Goal: Task Accomplishment & Management: Use online tool/utility

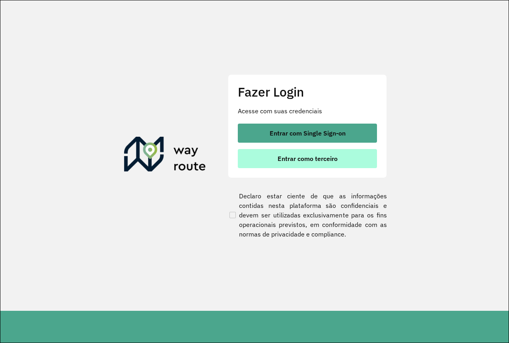
click at [290, 163] on button "Entrar como terceiro" at bounding box center [307, 158] width 139 height 19
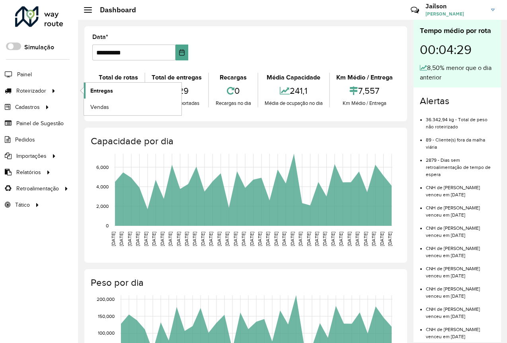
click at [102, 92] on span "Entregas" at bounding box center [101, 91] width 23 height 8
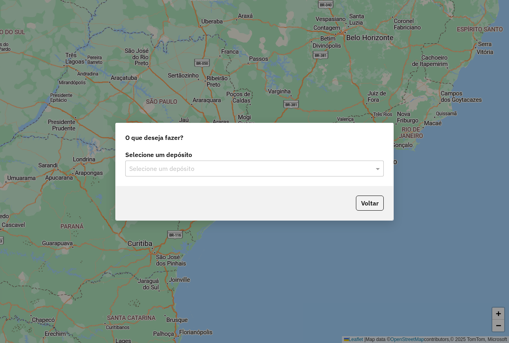
click at [208, 171] on input "text" at bounding box center [246, 169] width 235 height 10
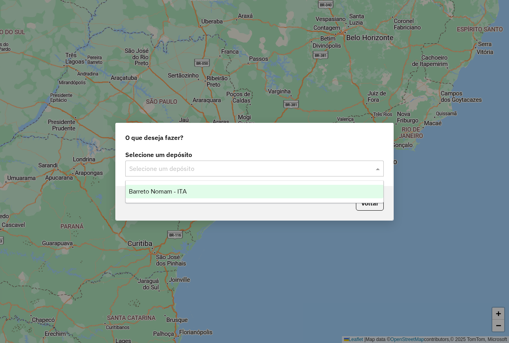
click at [187, 194] on span "Barreto Nomam - ITA" at bounding box center [158, 191] width 58 height 7
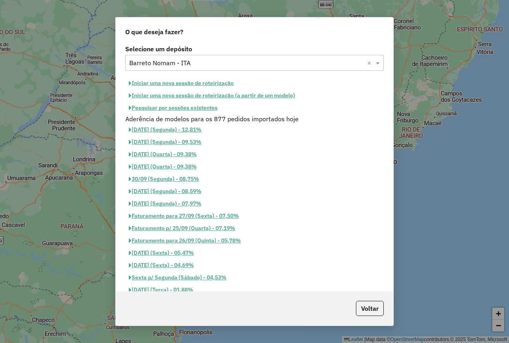
click at [193, 107] on button "Pesquisar por sessões existentes" at bounding box center [173, 108] width 96 height 12
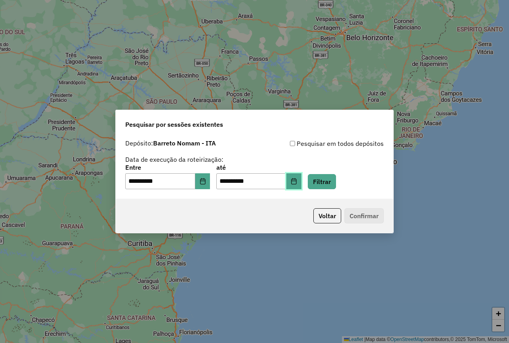
click at [301, 185] on button "Choose Date" at bounding box center [293, 181] width 15 height 16
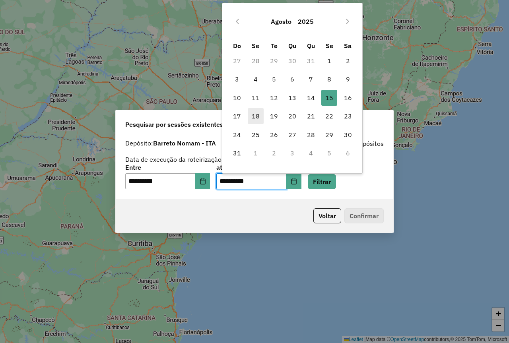
click at [255, 119] on span "18" at bounding box center [256, 116] width 16 height 16
type input "**********"
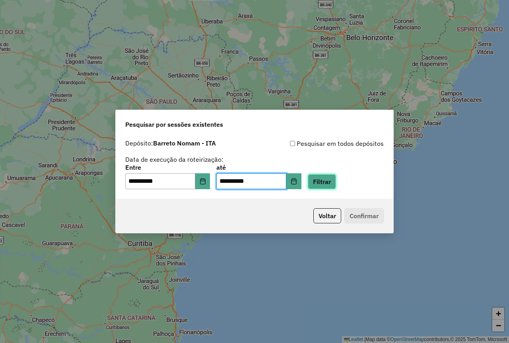
click at [330, 183] on button "Filtrar" at bounding box center [322, 181] width 28 height 15
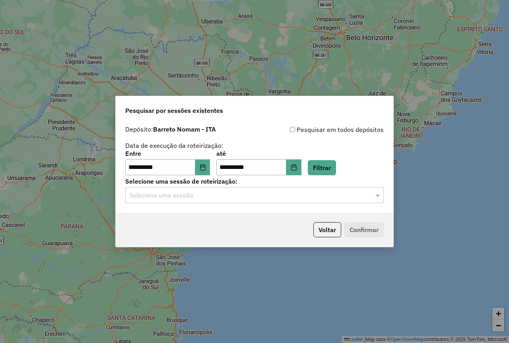
click at [254, 191] on input "text" at bounding box center [246, 196] width 235 height 10
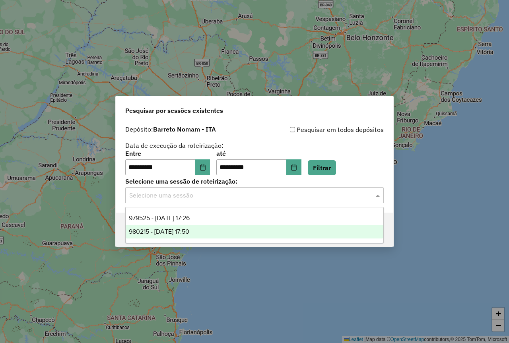
click at [187, 230] on span "980215 - 16/08/2025 17:50" at bounding box center [159, 231] width 60 height 7
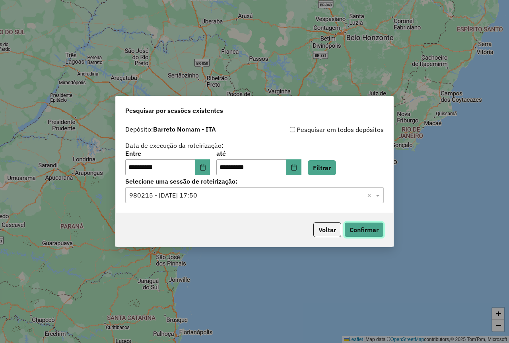
click at [362, 229] on button "Confirmar" at bounding box center [363, 229] width 39 height 15
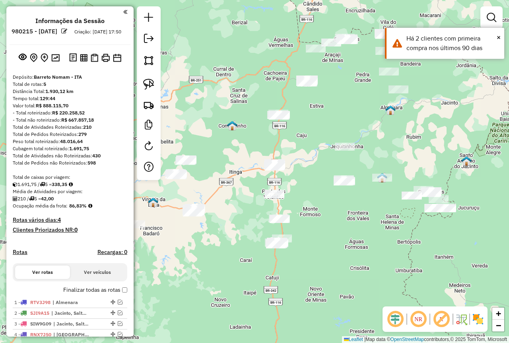
drag, startPoint x: 319, startPoint y: 259, endPoint x: 318, endPoint y: 227, distance: 32.6
click at [318, 227] on div "Janela de atendimento Grade de atendimento Capacidade Transportadoras Veículos …" at bounding box center [254, 171] width 509 height 343
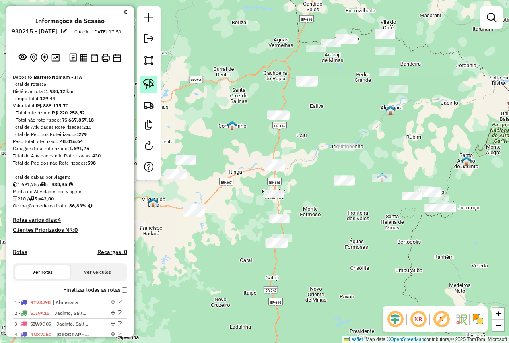
click at [146, 82] on img at bounding box center [148, 84] width 11 height 11
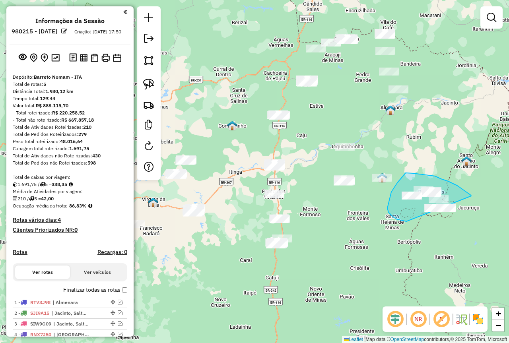
drag, startPoint x: 471, startPoint y: 196, endPoint x: 439, endPoint y: 221, distance: 41.1
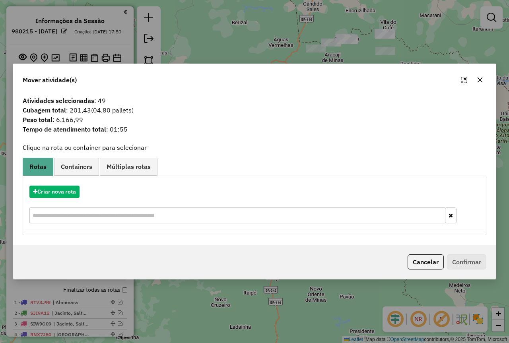
click at [480, 80] on icon "button" at bounding box center [480, 79] width 5 height 5
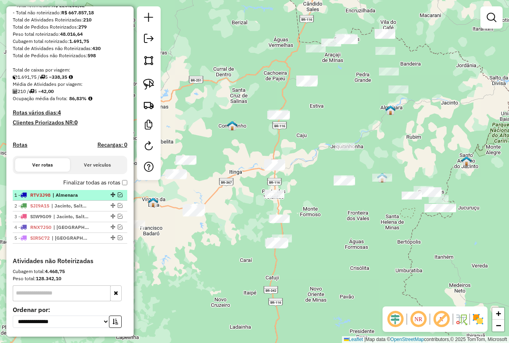
scroll to position [119, 0]
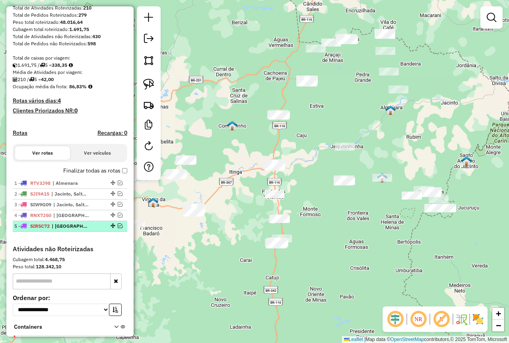
click at [85, 230] on span "| [GEOGRAPHIC_DATA]" at bounding box center [70, 226] width 37 height 7
select select "**********"
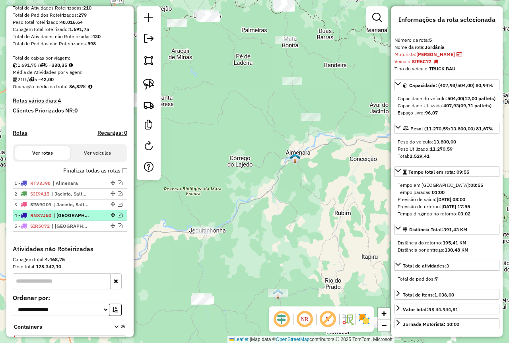
click at [88, 219] on span "| [GEOGRAPHIC_DATA]" at bounding box center [71, 215] width 37 height 7
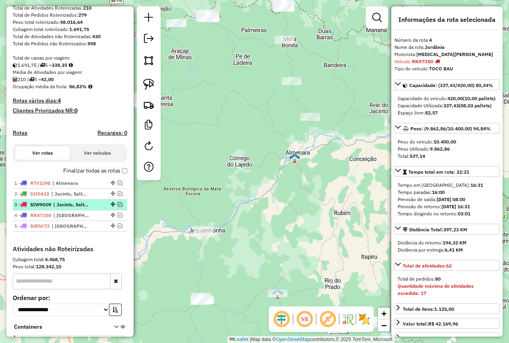
click at [88, 208] on span "| Jacinto, Salto / [GEOGRAPHIC_DATA]" at bounding box center [71, 204] width 37 height 7
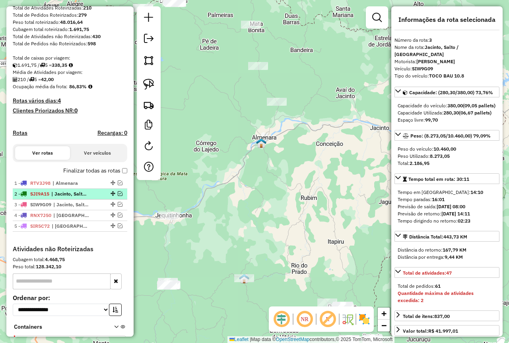
click at [73, 198] on span "| Jacinto, Salto / [GEOGRAPHIC_DATA]" at bounding box center [69, 194] width 37 height 7
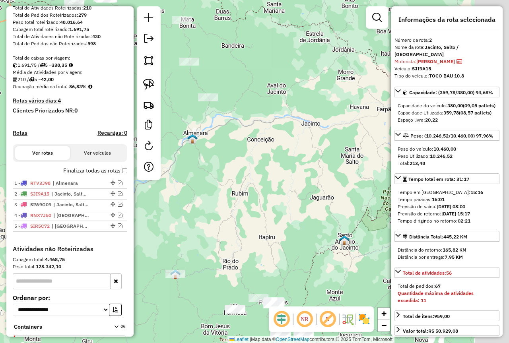
drag, startPoint x: 303, startPoint y: 213, endPoint x: 194, endPoint y: 229, distance: 110.6
click at [197, 229] on div "Janela de atendimento Grade de atendimento Capacidade Transportadoras Veículos …" at bounding box center [254, 171] width 509 height 343
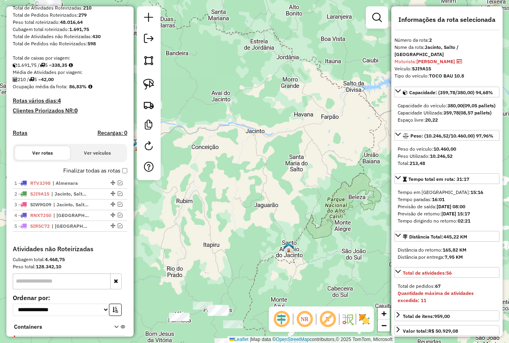
drag, startPoint x: 248, startPoint y: 218, endPoint x: 204, endPoint y: 224, distance: 44.1
click at [204, 224] on div "Janela de atendimento Grade de atendimento Capacidade Transportadoras Veículos …" at bounding box center [254, 171] width 509 height 343
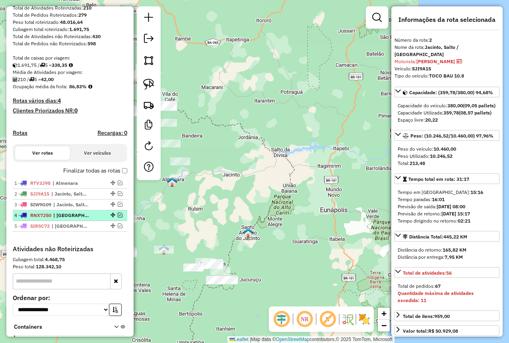
click at [118, 218] on em at bounding box center [120, 215] width 5 height 5
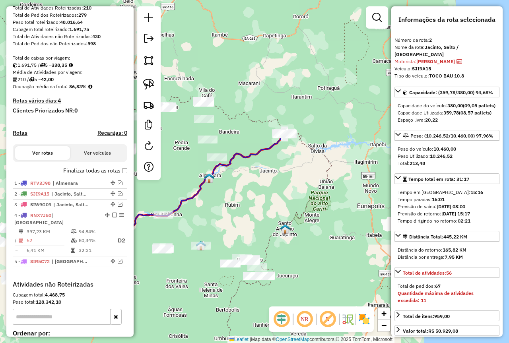
drag, startPoint x: 273, startPoint y: 221, endPoint x: 310, endPoint y: 217, distance: 37.2
click at [310, 217] on div "Janela de atendimento Grade de atendimento Capacidade Transportadoras Veículos …" at bounding box center [254, 171] width 509 height 343
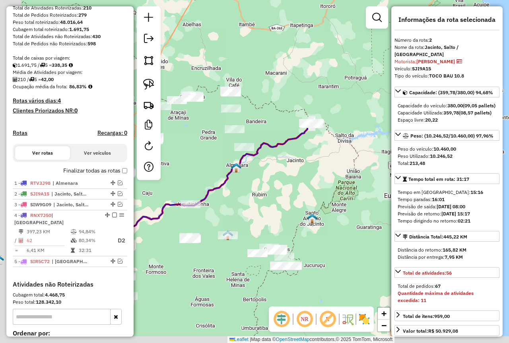
drag, startPoint x: 288, startPoint y: 226, endPoint x: 335, endPoint y: 208, distance: 50.0
click at [317, 214] on img at bounding box center [312, 219] width 10 height 10
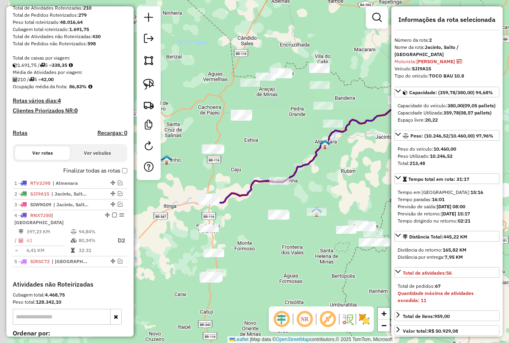
drag, startPoint x: 315, startPoint y: 213, endPoint x: 378, endPoint y: 198, distance: 64.6
click at [378, 198] on div "Janela de atendimento Grade de atendimento Capacidade Transportadoras Veículos …" at bounding box center [254, 171] width 509 height 343
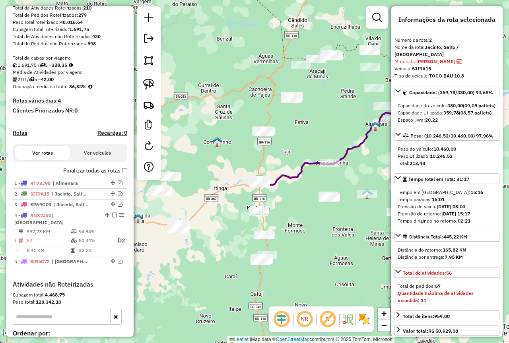
drag, startPoint x: 292, startPoint y: 274, endPoint x: 342, endPoint y: 257, distance: 53.6
click at [342, 257] on div "Janela de atendimento Grade de atendimento Capacidade Transportadoras Veículos …" at bounding box center [254, 171] width 509 height 343
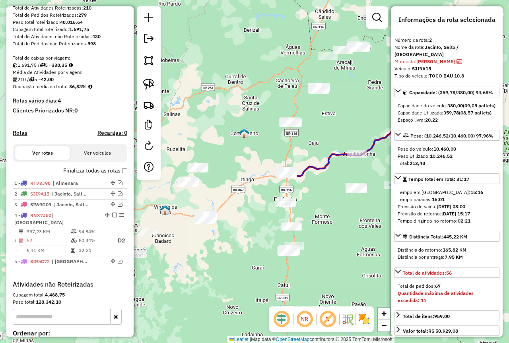
drag, startPoint x: 325, startPoint y: 263, endPoint x: 352, endPoint y: 255, distance: 28.4
click at [352, 255] on div "Janela de atendimento Grade de atendimento Capacidade Transportadoras Veículos …" at bounding box center [254, 171] width 509 height 343
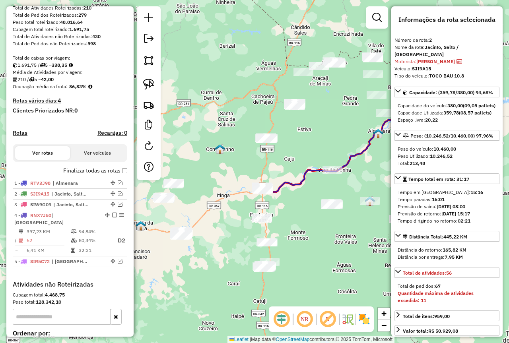
drag, startPoint x: 351, startPoint y: 255, endPoint x: 308, endPoint y: 278, distance: 49.1
click at [308, 278] on div "Janela de atendimento Grade de atendimento Capacidade Transportadoras Veículos …" at bounding box center [254, 171] width 509 height 343
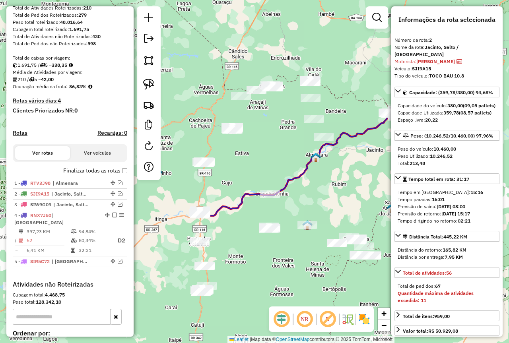
drag, startPoint x: 324, startPoint y: 258, endPoint x: 280, endPoint y: 274, distance: 46.6
click at [280, 274] on div "Janela de atendimento Grade de atendimento Capacidade Transportadoras Veículos …" at bounding box center [254, 171] width 509 height 343
click at [150, 86] on img at bounding box center [148, 84] width 11 height 11
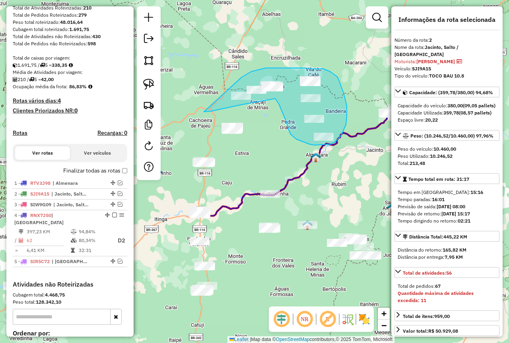
drag, startPoint x: 204, startPoint y: 112, endPoint x: 242, endPoint y: 77, distance: 51.2
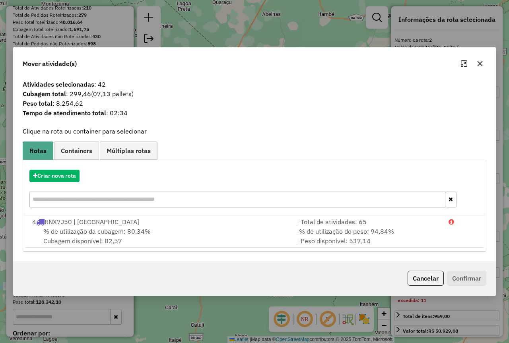
click at [479, 62] on icon "button" at bounding box center [480, 63] width 6 height 6
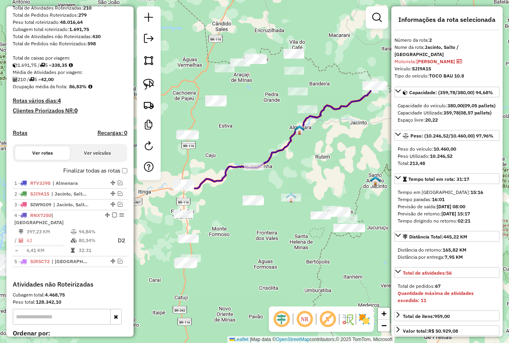
drag, startPoint x: 354, startPoint y: 211, endPoint x: 338, endPoint y: 183, distance: 32.6
click at [338, 183] on div "Janela de atendimento Grade de atendimento Capacidade Transportadoras Veículos …" at bounding box center [254, 171] width 509 height 343
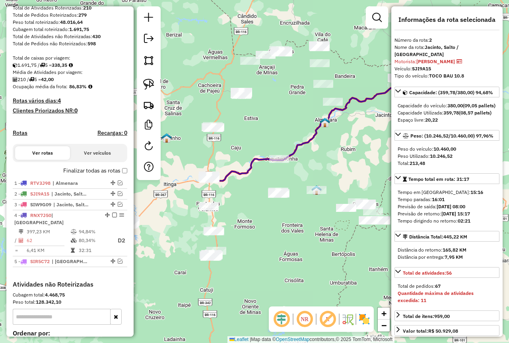
drag, startPoint x: 239, startPoint y: 284, endPoint x: 343, endPoint y: 238, distance: 113.3
click at [371, 233] on div "Janela de atendimento Grade de atendimento Capacidade Transportadoras Veículos …" at bounding box center [254, 171] width 509 height 343
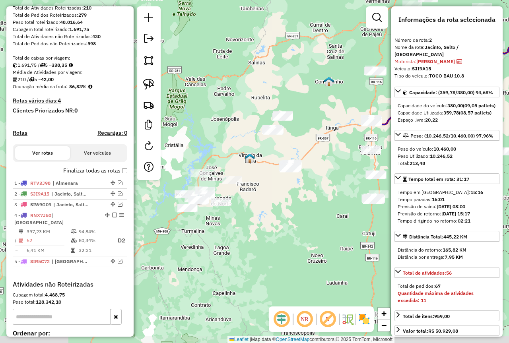
drag, startPoint x: 265, startPoint y: 256, endPoint x: 286, endPoint y: 251, distance: 21.6
click at [286, 251] on div "Janela de atendimento Grade de atendimento Capacidade Transportadoras Veículos …" at bounding box center [254, 171] width 509 height 343
click at [148, 86] on img at bounding box center [148, 84] width 11 height 11
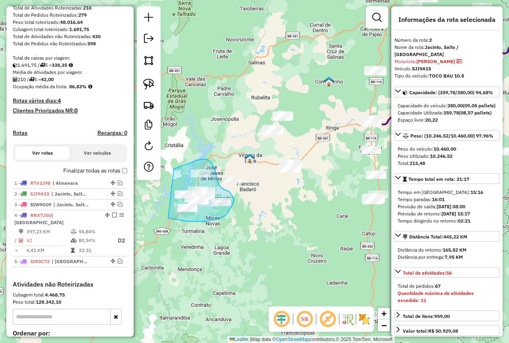
drag, startPoint x: 174, startPoint y: 169, endPoint x: 168, endPoint y: 218, distance: 49.6
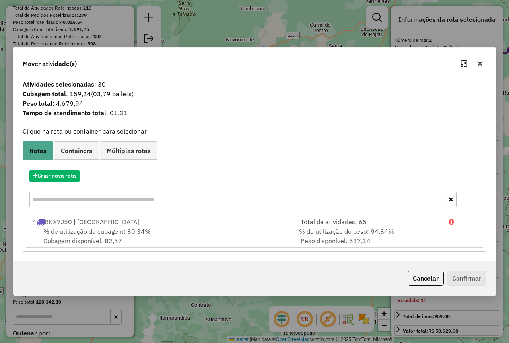
click at [482, 66] on icon "button" at bounding box center [480, 63] width 6 height 6
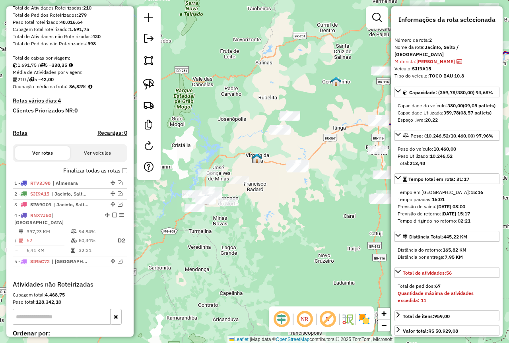
drag, startPoint x: 262, startPoint y: 212, endPoint x: 311, endPoint y: 203, distance: 49.8
click at [311, 203] on div "Janela de atendimento Grade de atendimento Capacidade Transportadoras Veículos …" at bounding box center [254, 171] width 509 height 343
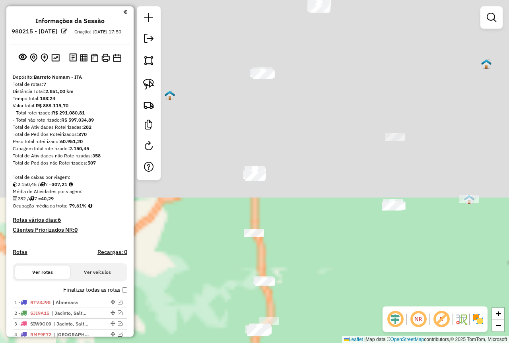
drag, startPoint x: 266, startPoint y: 197, endPoint x: 288, endPoint y: 183, distance: 25.9
click at [0, 0] on div "Aguarde..." at bounding box center [0, 0] width 0 height 0
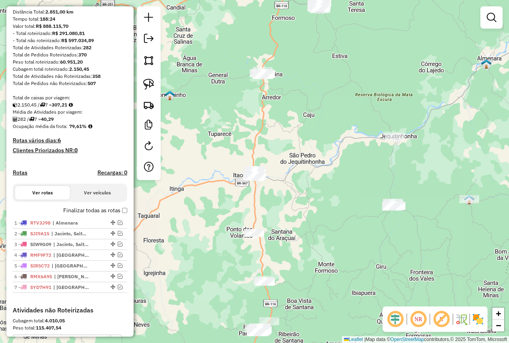
scroll to position [119, 0]
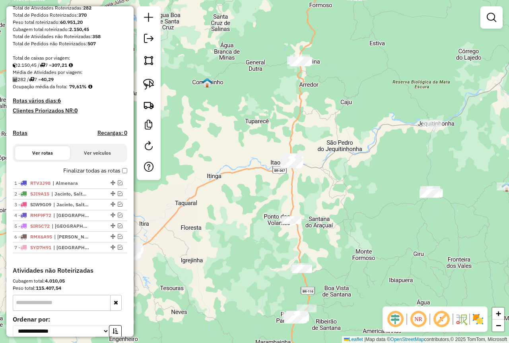
drag, startPoint x: 177, startPoint y: 220, endPoint x: 287, endPoint y: 175, distance: 119.7
click at [286, 175] on div "Janela de atendimento Grade de atendimento Capacidade Transportadoras Veículos …" at bounding box center [254, 171] width 509 height 343
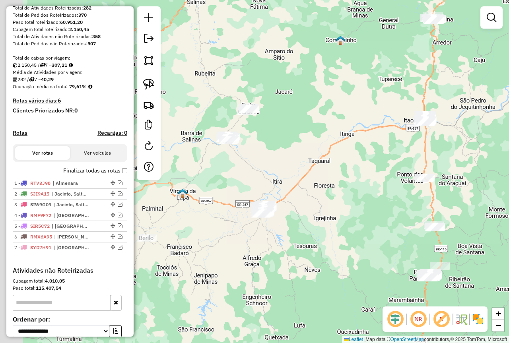
drag, startPoint x: 311, startPoint y: 142, endPoint x: 323, endPoint y: 139, distance: 12.2
click at [323, 139] on div "Janela de atendimento Grade de atendimento Capacidade Transportadoras Veículos …" at bounding box center [254, 171] width 509 height 343
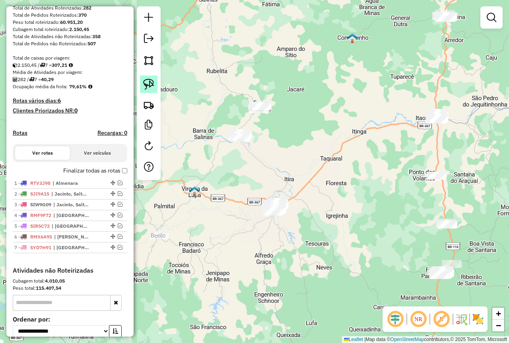
click at [150, 86] on img at bounding box center [148, 84] width 11 height 11
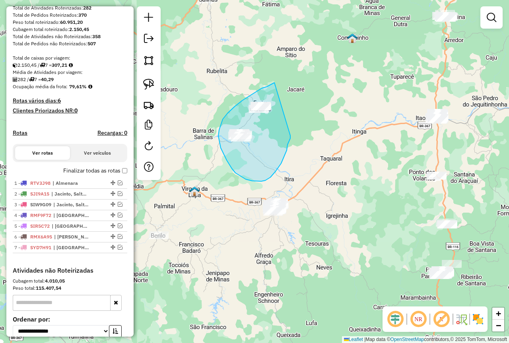
drag, startPoint x: 272, startPoint y: 84, endPoint x: 290, endPoint y: 135, distance: 54.3
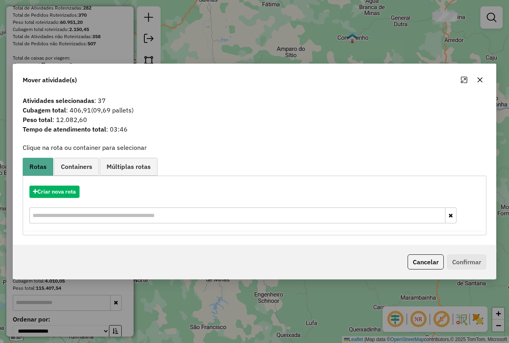
click at [480, 80] on icon "button" at bounding box center [480, 79] width 5 height 5
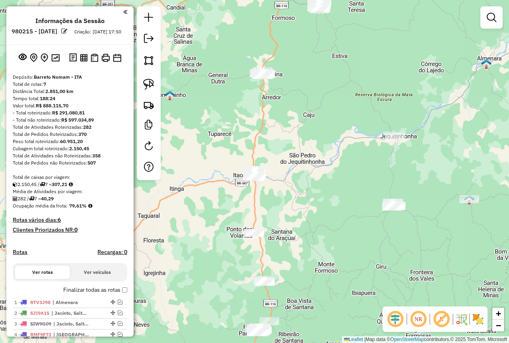
drag, startPoint x: 292, startPoint y: 212, endPoint x: 345, endPoint y: 174, distance: 65.6
click at [365, 169] on div "Janela de atendimento Grade de atendimento Capacidade Transportadoras Veículos …" at bounding box center [254, 171] width 509 height 343
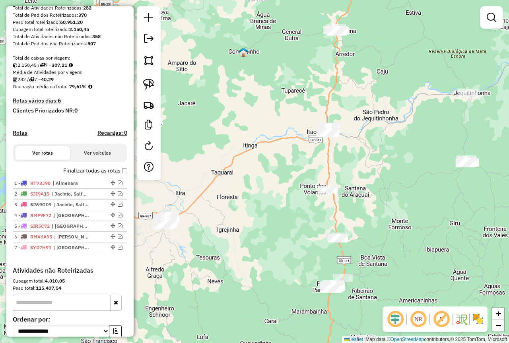
scroll to position [159, 0]
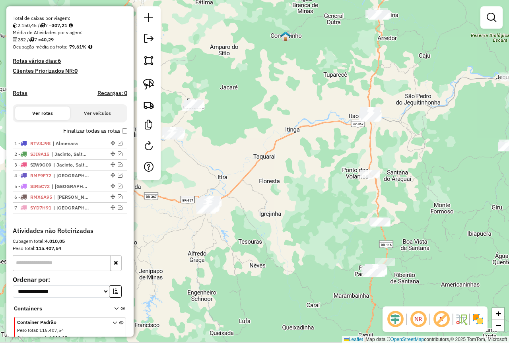
drag, startPoint x: 166, startPoint y: 259, endPoint x: 208, endPoint y: 243, distance: 45.1
click at [208, 243] on div "Janela de atendimento Grade de atendimento Capacidade Transportadoras Veículos …" at bounding box center [254, 171] width 509 height 343
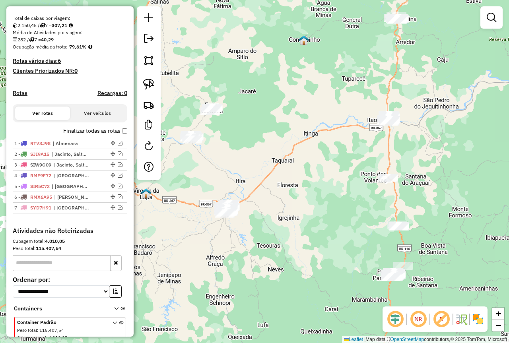
drag, startPoint x: 266, startPoint y: 167, endPoint x: 287, endPoint y: 171, distance: 21.1
click at [287, 171] on div "Janela de atendimento Grade de atendimento Capacidade Transportadoras Veículos …" at bounding box center [254, 171] width 509 height 343
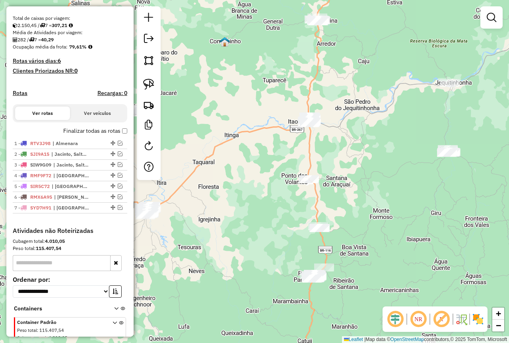
drag, startPoint x: 308, startPoint y: 245, endPoint x: 204, endPoint y: 241, distance: 104.7
click at [204, 244] on div "Janela de atendimento Grade de atendimento Capacidade Transportadoras Veículos …" at bounding box center [254, 171] width 509 height 343
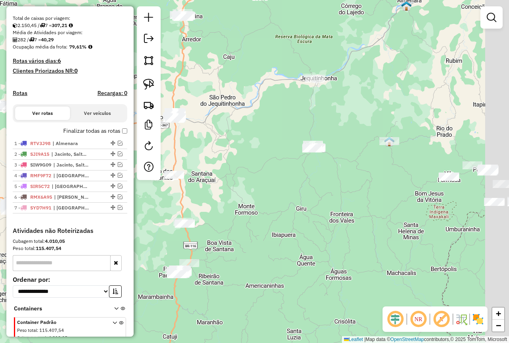
drag, startPoint x: 361, startPoint y: 245, endPoint x: 235, endPoint y: 231, distance: 126.5
click at [241, 231] on div "Janela de atendimento Grade de atendimento Capacidade Transportadoras Veículos …" at bounding box center [254, 171] width 509 height 343
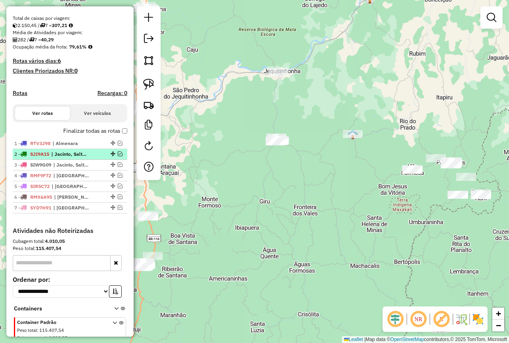
click at [118, 156] on em at bounding box center [120, 154] width 5 height 5
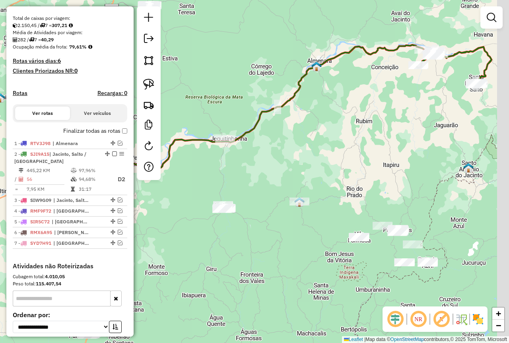
drag, startPoint x: 373, startPoint y: 228, endPoint x: 251, endPoint y: 334, distance: 162.1
click at [256, 335] on div "Janela de atendimento Grade de atendimento Capacidade Transportadoras Veículos …" at bounding box center [254, 171] width 509 height 343
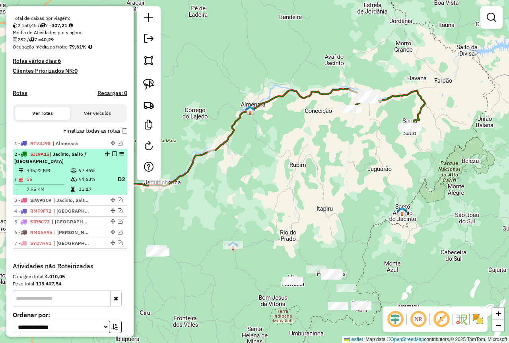
click at [113, 156] on em at bounding box center [114, 154] width 5 height 5
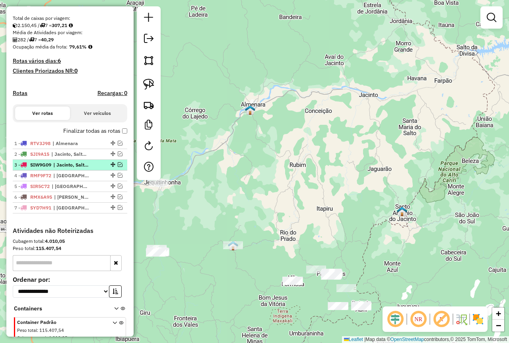
click at [118, 167] on em at bounding box center [120, 164] width 5 height 5
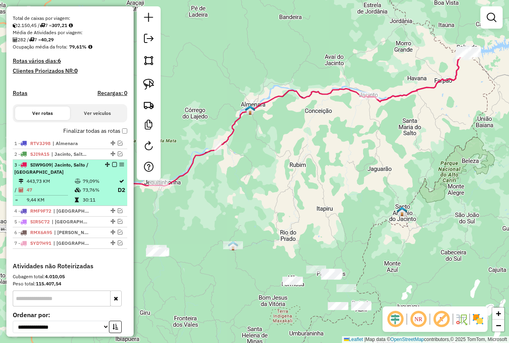
click at [86, 185] on td "79,09%" at bounding box center [99, 181] width 35 height 8
select select "**********"
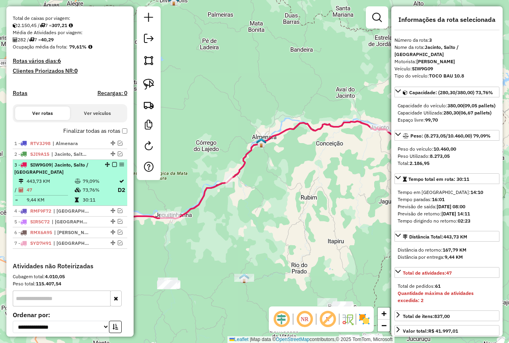
click at [112, 167] on em at bounding box center [114, 164] width 5 height 5
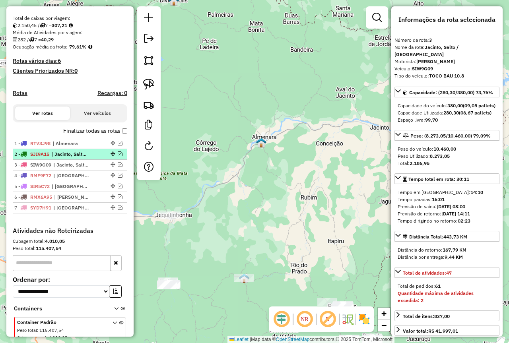
click at [118, 156] on em at bounding box center [120, 154] width 5 height 5
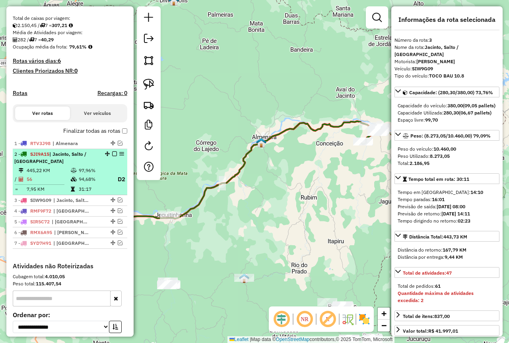
click at [112, 156] on em at bounding box center [114, 154] width 5 height 5
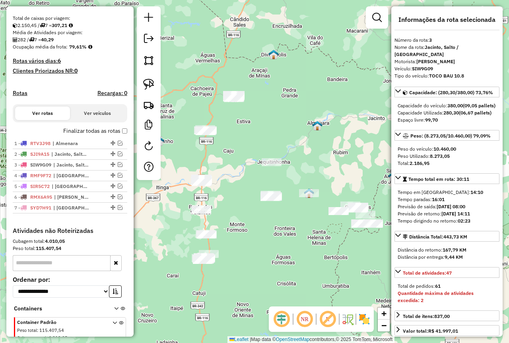
drag, startPoint x: 324, startPoint y: 197, endPoint x: 369, endPoint y: 178, distance: 48.7
click at [369, 178] on div "Janela de atendimento Grade de atendimento Capacidade Transportadoras Veículos …" at bounding box center [254, 171] width 509 height 343
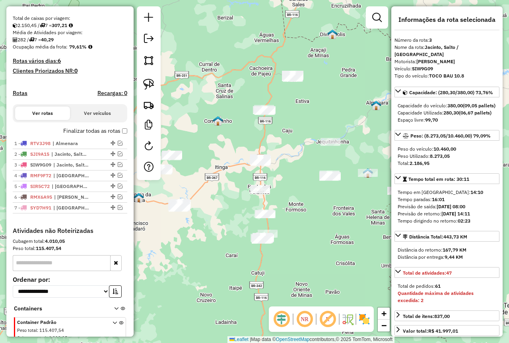
drag, startPoint x: 338, startPoint y: 236, endPoint x: 334, endPoint y: 233, distance: 4.6
click at [338, 236] on div "Janela de atendimento Grade de atendimento Capacidade Transportadoras Veículos …" at bounding box center [254, 171] width 509 height 343
click at [147, 85] on img at bounding box center [148, 84] width 11 height 11
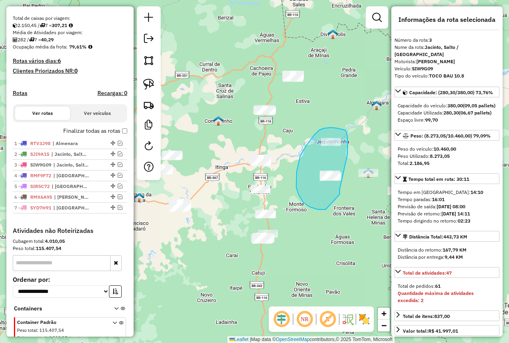
drag, startPoint x: 348, startPoint y: 154, endPoint x: 340, endPoint y: 189, distance: 36.3
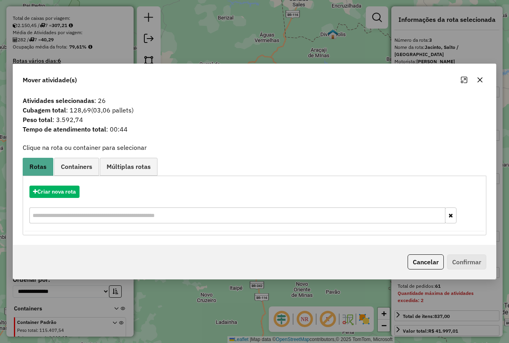
click at [478, 79] on icon "button" at bounding box center [480, 80] width 6 height 6
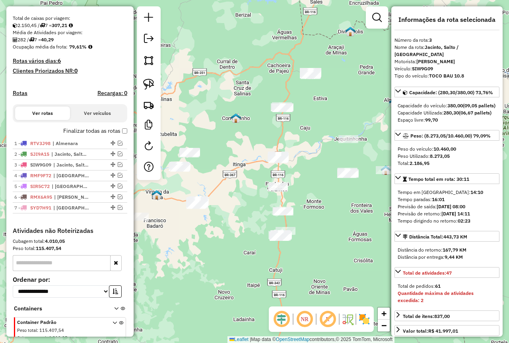
drag, startPoint x: 299, startPoint y: 138, endPoint x: 317, endPoint y: 136, distance: 17.7
click at [317, 136] on div "Janela de atendimento Grade de atendimento Capacidade Transportadoras Veículos …" at bounding box center [254, 171] width 509 height 343
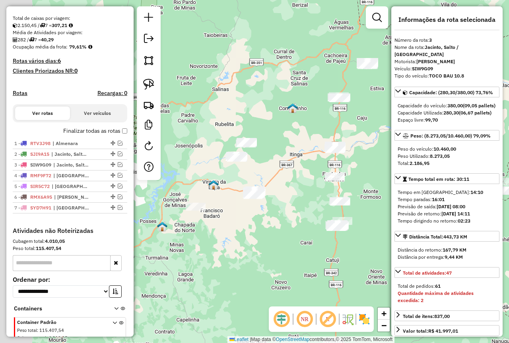
drag, startPoint x: 225, startPoint y: 214, endPoint x: 282, endPoint y: 203, distance: 57.9
click at [282, 203] on div "Janela de atendimento Grade de atendimento Capacidade Transportadoras Veículos …" at bounding box center [254, 171] width 509 height 343
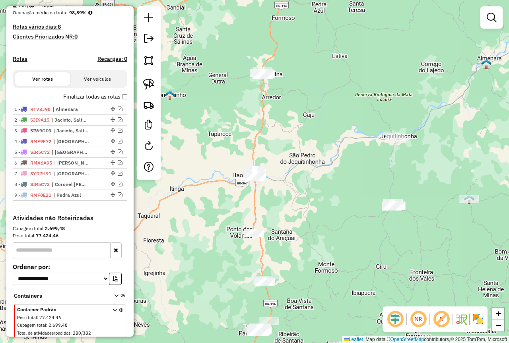
scroll to position [199, 0]
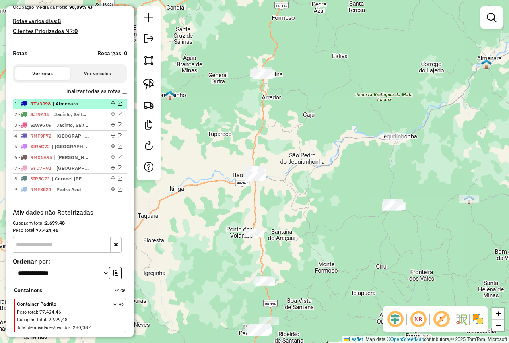
click at [98, 107] on div "1 - RTV3J98 | [GEOGRAPHIC_DATA]" at bounding box center [69, 103] width 111 height 7
select select "**********"
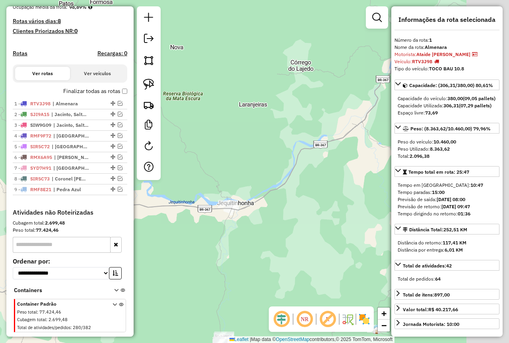
drag, startPoint x: 305, startPoint y: 158, endPoint x: 201, endPoint y: 146, distance: 104.5
click at [202, 147] on div "Janela de atendimento Grade de atendimento Capacidade Transportadoras Veículos …" at bounding box center [254, 171] width 509 height 343
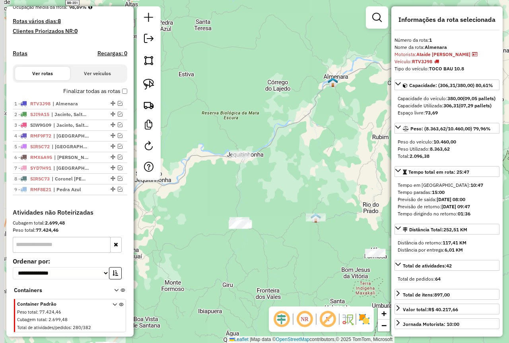
drag, startPoint x: 217, startPoint y: 207, endPoint x: 233, endPoint y: 197, distance: 19.2
click at [233, 197] on div "Janela de atendimento Grade de atendimento Capacidade Transportadoras Veículos …" at bounding box center [254, 171] width 509 height 343
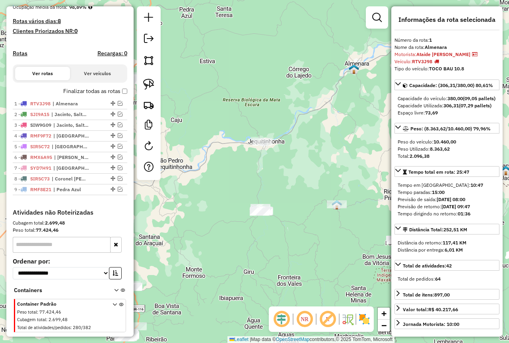
drag, startPoint x: 226, startPoint y: 208, endPoint x: 330, endPoint y: 163, distance: 113.5
click at [329, 163] on div "Janela de atendimento Grade de atendimento Capacidade Transportadoras Veículos …" at bounding box center [254, 171] width 509 height 343
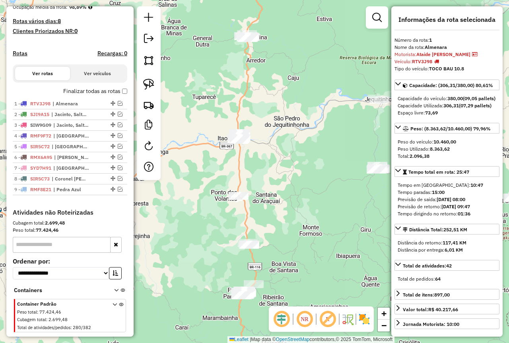
drag, startPoint x: 258, startPoint y: 184, endPoint x: 285, endPoint y: 177, distance: 27.8
click at [285, 177] on div "Janela de atendimento Grade de atendimento Capacidade Transportadoras Veículos …" at bounding box center [254, 171] width 509 height 343
click at [149, 84] on img at bounding box center [148, 84] width 11 height 11
drag, startPoint x: 276, startPoint y: 31, endPoint x: 274, endPoint y: 50, distance: 19.2
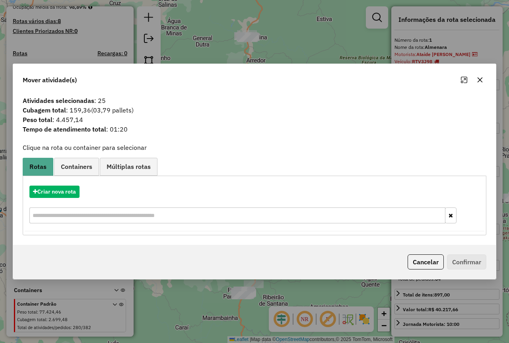
click at [478, 77] on icon "button" at bounding box center [480, 80] width 6 height 6
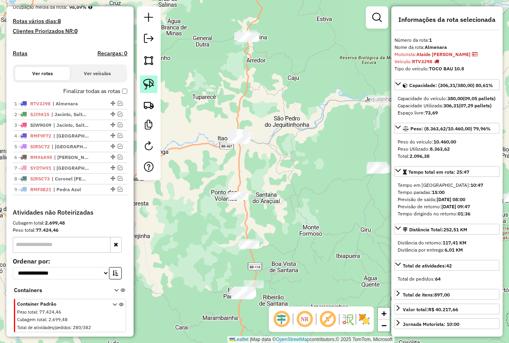
click at [142, 80] on link at bounding box center [149, 85] width 18 height 18
drag, startPoint x: 283, startPoint y: 32, endPoint x: 263, endPoint y: 49, distance: 25.7
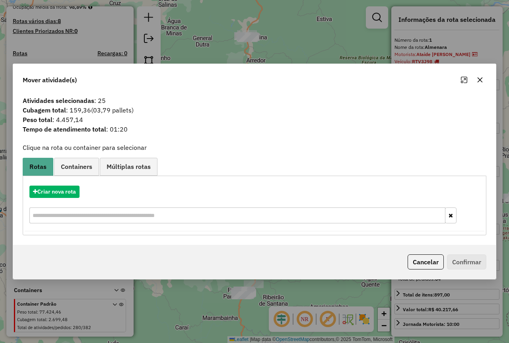
click at [481, 80] on icon "button" at bounding box center [480, 80] width 6 height 6
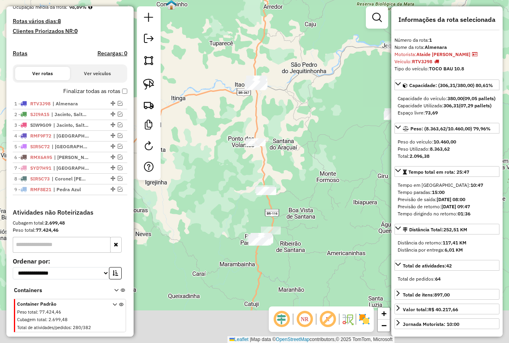
drag, startPoint x: 299, startPoint y: 165, endPoint x: 313, endPoint y: 113, distance: 53.2
click at [313, 113] on div "Janela de atendimento Grade de atendimento Capacidade Transportadoras Veículos …" at bounding box center [254, 171] width 509 height 343
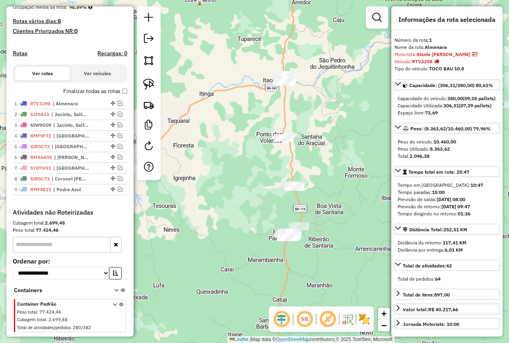
drag, startPoint x: 187, startPoint y: 128, endPoint x: 230, endPoint y: 127, distance: 43.0
click at [230, 127] on div "Janela de atendimento Grade de atendimento Capacidade Transportadoras Veículos …" at bounding box center [254, 171] width 509 height 343
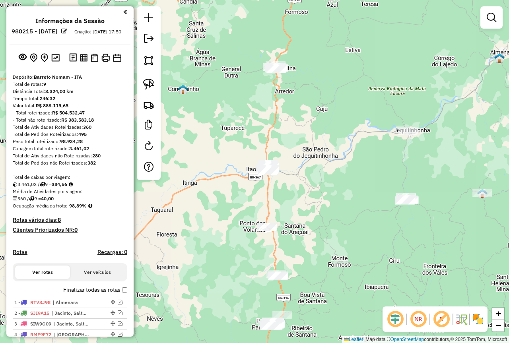
drag, startPoint x: 217, startPoint y: 201, endPoint x: 296, endPoint y: 147, distance: 96.2
click at [296, 147] on div "Janela de atendimento Grade de atendimento Capacidade Transportadoras Veículos …" at bounding box center [254, 171] width 509 height 343
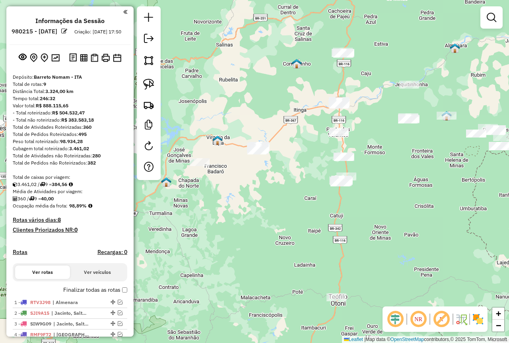
drag, startPoint x: 270, startPoint y: 187, endPoint x: 296, endPoint y: 150, distance: 44.6
click at [319, 137] on div "Janela de atendimento Grade de atendimento Capacidade Transportadoras Veículos …" at bounding box center [254, 171] width 509 height 343
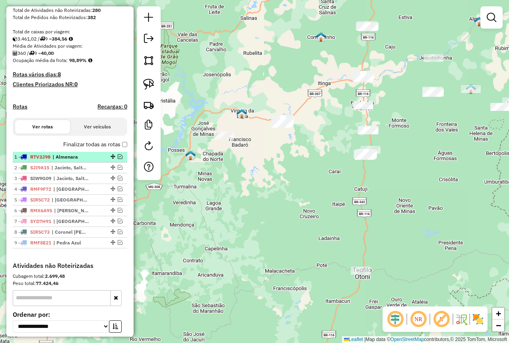
scroll to position [159, 0]
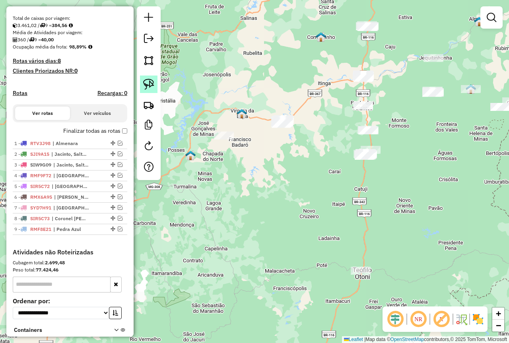
click at [153, 85] on img at bounding box center [148, 84] width 11 height 11
drag, startPoint x: 296, startPoint y: 105, endPoint x: 298, endPoint y: 126, distance: 21.6
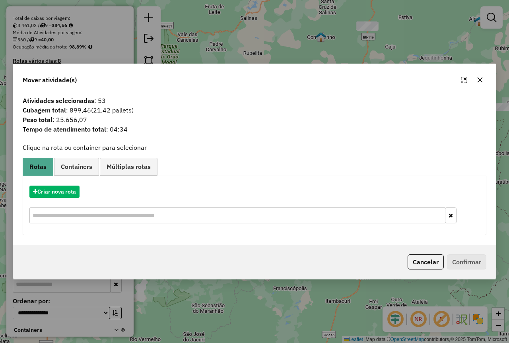
click at [481, 81] on icon "button" at bounding box center [480, 79] width 5 height 5
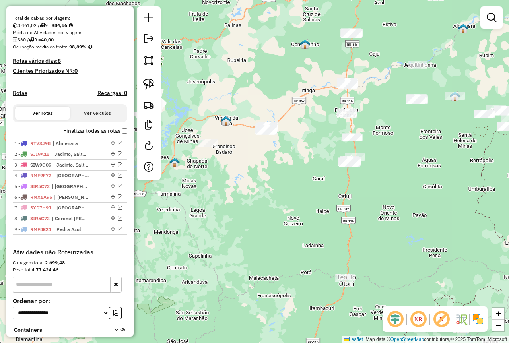
drag, startPoint x: 325, startPoint y: 162, endPoint x: 287, endPoint y: 173, distance: 39.3
click at [287, 173] on div "Janela de atendimento Grade de atendimento Capacidade Transportadoras Veículos …" at bounding box center [254, 171] width 509 height 343
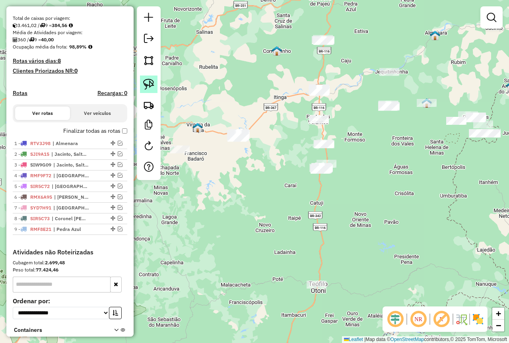
click at [148, 82] on img at bounding box center [148, 84] width 11 height 11
drag, startPoint x: 333, startPoint y: 83, endPoint x: 309, endPoint y: 84, distance: 23.5
drag, startPoint x: 150, startPoint y: 84, endPoint x: 158, endPoint y: 83, distance: 8.4
click at [150, 84] on img at bounding box center [148, 84] width 11 height 11
drag, startPoint x: 302, startPoint y: 79, endPoint x: 307, endPoint y: 97, distance: 18.6
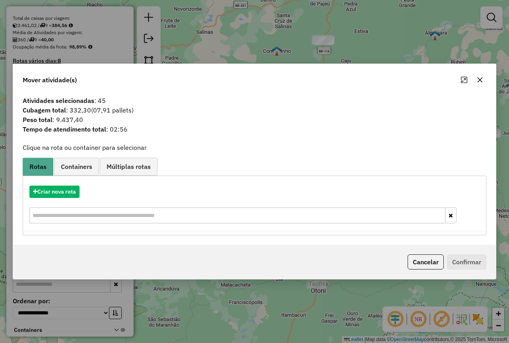
click at [481, 80] on icon "button" at bounding box center [480, 80] width 6 height 6
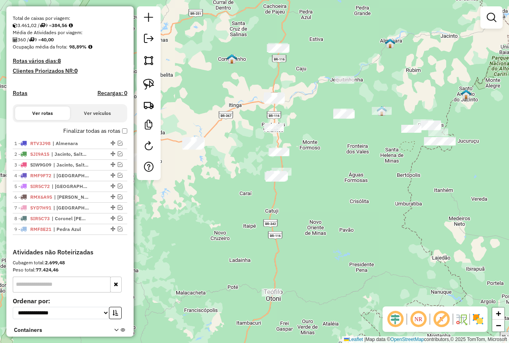
drag, startPoint x: 360, startPoint y: 169, endPoint x: 352, endPoint y: 167, distance: 8.4
click at [352, 167] on div "Janela de atendimento Grade de atendimento Capacidade Transportadoras Veículos …" at bounding box center [254, 171] width 509 height 343
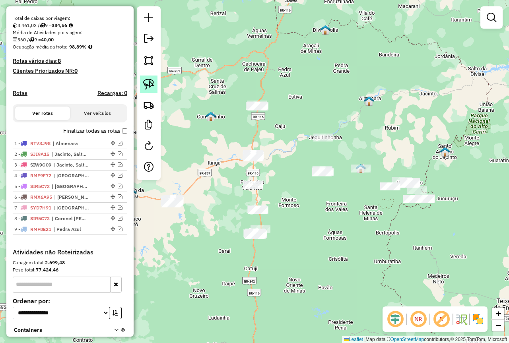
click at [155, 86] on link at bounding box center [149, 85] width 18 height 18
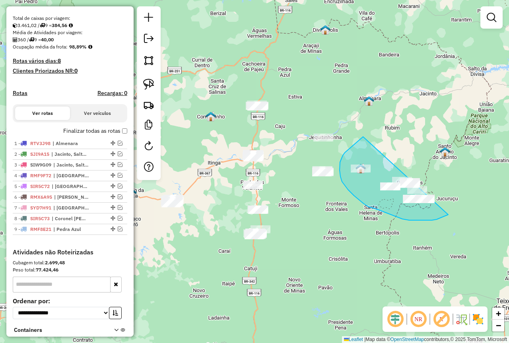
drag, startPoint x: 362, startPoint y: 138, endPoint x: 446, endPoint y: 171, distance: 90.6
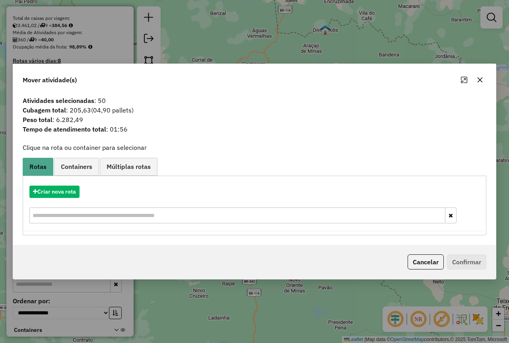
click at [482, 79] on icon "button" at bounding box center [480, 80] width 6 height 6
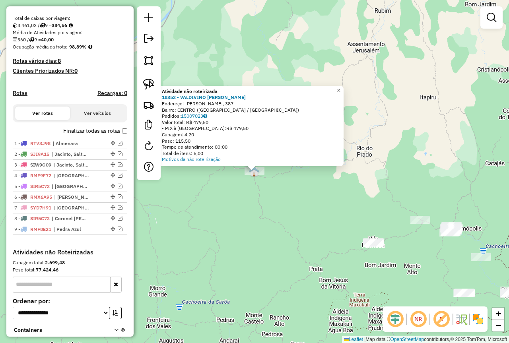
click at [340, 88] on span "×" at bounding box center [339, 90] width 4 height 7
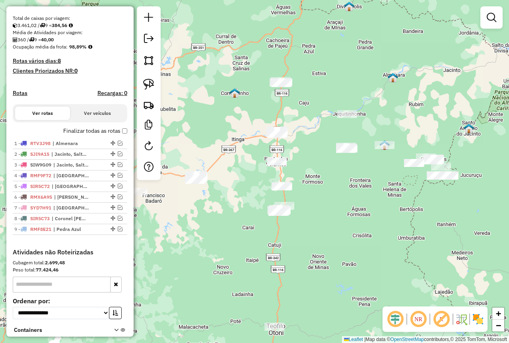
drag, startPoint x: 289, startPoint y: 265, endPoint x: 359, endPoint y: 198, distance: 97.3
click at [358, 200] on div "Janela de atendimento Grade de atendimento Capacidade Transportadoras Veículos …" at bounding box center [254, 171] width 509 height 343
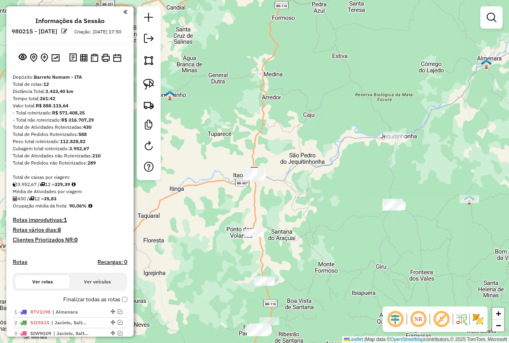
drag, startPoint x: 247, startPoint y: 171, endPoint x: 282, endPoint y: 119, distance: 62.8
click at [278, 127] on div "Janela de atendimento Grade de atendimento Capacidade Transportadoras Veículos …" at bounding box center [254, 171] width 509 height 343
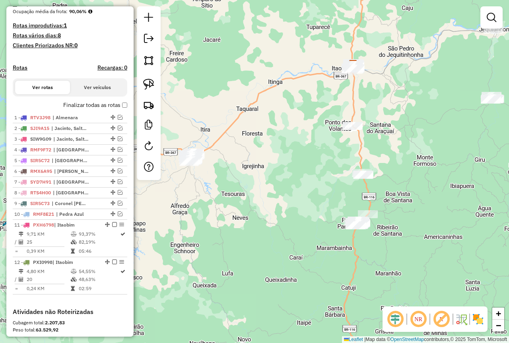
scroll to position [239, 0]
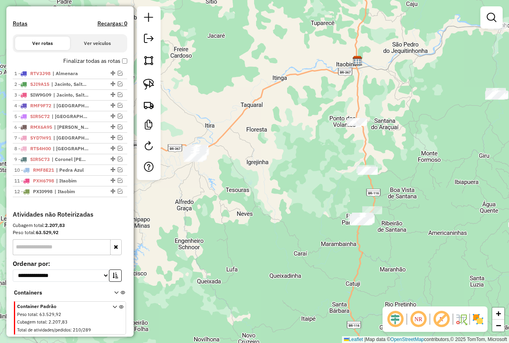
drag, startPoint x: 219, startPoint y: 289, endPoint x: 261, endPoint y: 227, distance: 75.0
click at [261, 228] on div "Janela de atendimento Grade de atendimento Capacidade Transportadoras Veículos …" at bounding box center [254, 171] width 509 height 343
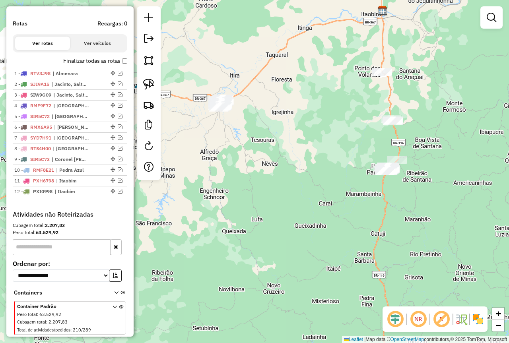
drag, startPoint x: 297, startPoint y: 224, endPoint x: 264, endPoint y: 237, distance: 35.7
click at [264, 237] on div "Janela de atendimento Grade de atendimento Capacidade Transportadoras Veículos …" at bounding box center [254, 171] width 509 height 343
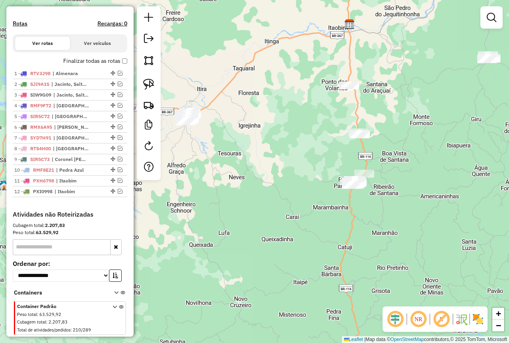
click at [251, 220] on div "Janela de atendimento Grade de atendimento Capacidade Transportadoras Veículos …" at bounding box center [254, 171] width 509 height 343
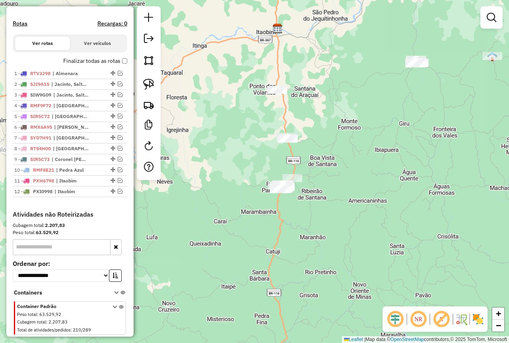
drag, startPoint x: 309, startPoint y: 225, endPoint x: 238, endPoint y: 227, distance: 71.2
click at [238, 227] on div "Janela de atendimento Grade de atendimento Capacidade Transportadoras Veículos …" at bounding box center [254, 171] width 509 height 343
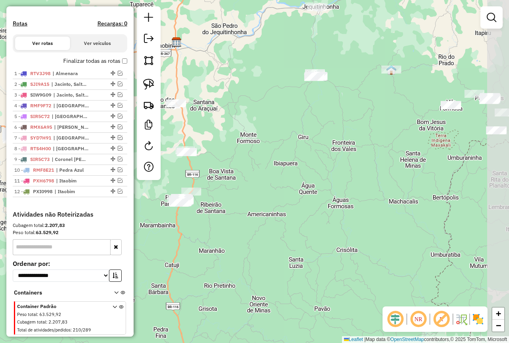
drag, startPoint x: 255, startPoint y: 254, endPoint x: 194, endPoint y: 261, distance: 60.8
click at [194, 261] on div "Janela de atendimento Grade de atendimento Capacidade Transportadoras Veículos …" at bounding box center [254, 171] width 509 height 343
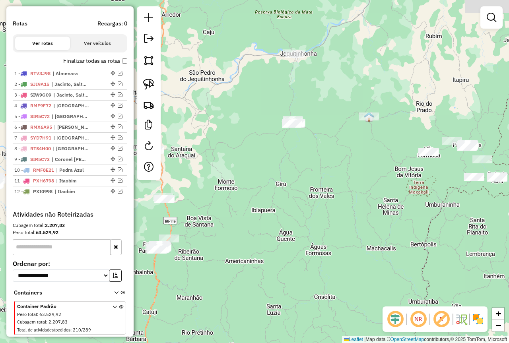
drag, startPoint x: 281, startPoint y: 186, endPoint x: 233, endPoint y: 274, distance: 99.7
click at [233, 274] on div "Janela de atendimento Grade de atendimento Capacidade Transportadoras Veículos …" at bounding box center [254, 171] width 509 height 343
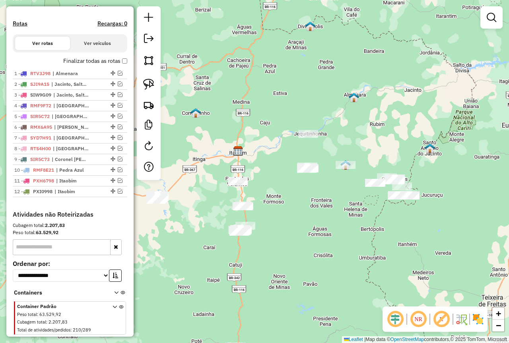
drag, startPoint x: 275, startPoint y: 256, endPoint x: 325, endPoint y: 214, distance: 65.2
click at [325, 214] on div "Janela de atendimento Grade de atendimento Capacidade Transportadoras Veículos …" at bounding box center [254, 171] width 509 height 343
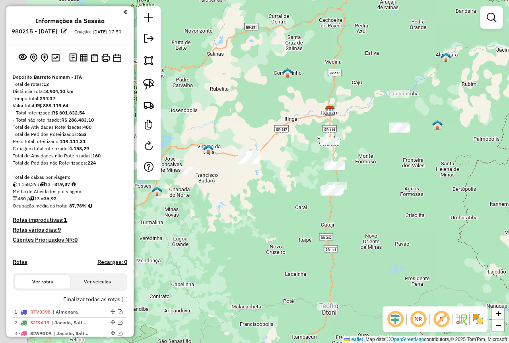
drag, startPoint x: 325, startPoint y: 215, endPoint x: 259, endPoint y: 127, distance: 109.6
click at [381, 201] on div "Janela de atendimento Grade de atendimento Capacidade Transportadoras Veículos …" at bounding box center [254, 171] width 509 height 343
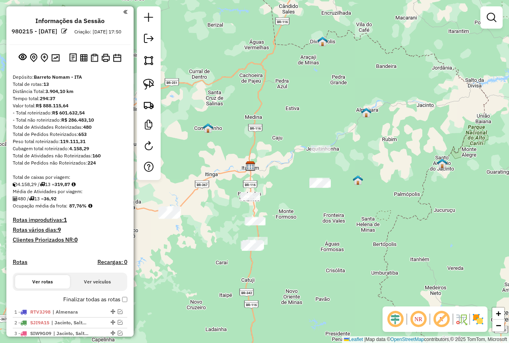
drag, startPoint x: 298, startPoint y: 269, endPoint x: 322, endPoint y: 220, distance: 54.1
click at [315, 231] on div "Janela de atendimento Grade de atendimento Capacidade Transportadoras Veículos …" at bounding box center [254, 171] width 509 height 343
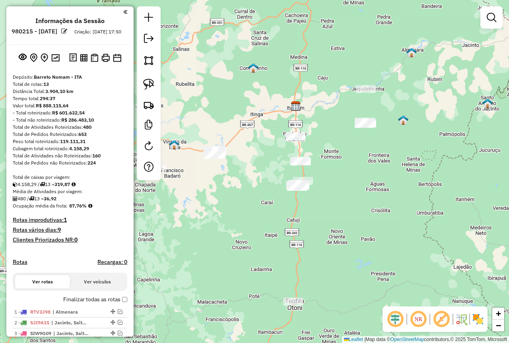
drag, startPoint x: 245, startPoint y: 240, endPoint x: 272, endPoint y: 224, distance: 31.7
click at [271, 226] on div "Janela de atendimento Grade de atendimento Capacidade Transportadoras Veículos …" at bounding box center [254, 171] width 509 height 343
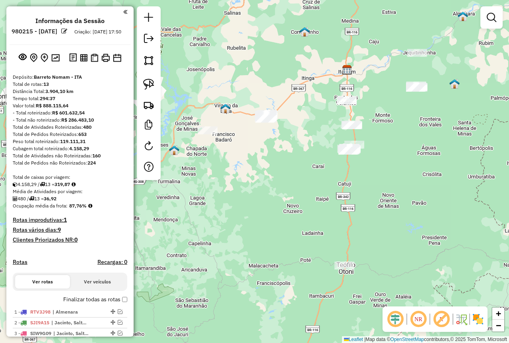
drag, startPoint x: 272, startPoint y: 220, endPoint x: 282, endPoint y: 207, distance: 16.2
click at [282, 207] on div "Janela de atendimento Grade de atendimento Capacidade Transportadoras Veículos …" at bounding box center [254, 171] width 509 height 343
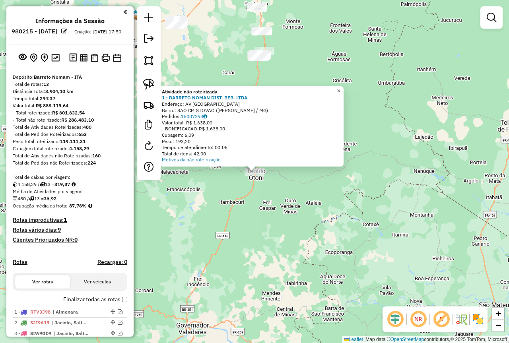
click at [340, 89] on span "×" at bounding box center [339, 91] width 4 height 7
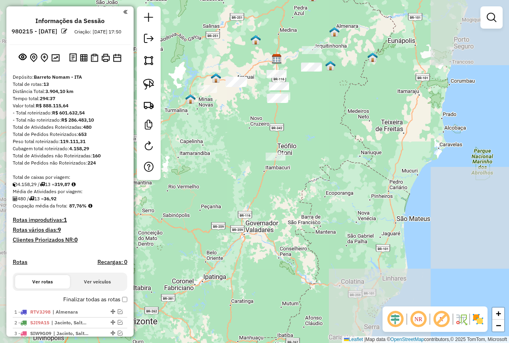
drag, startPoint x: 247, startPoint y: 229, endPoint x: 331, endPoint y: 214, distance: 85.7
click at [331, 214] on div "Janela de atendimento Grade de atendimento Capacidade Transportadoras Veículos …" at bounding box center [254, 171] width 509 height 343
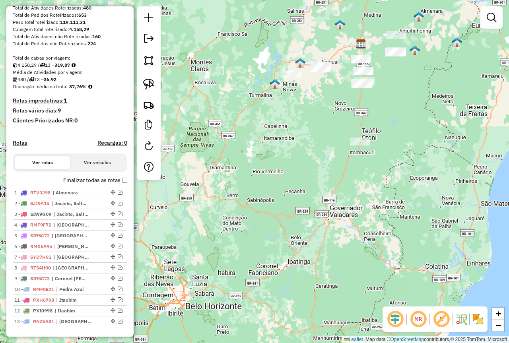
scroll to position [159, 0]
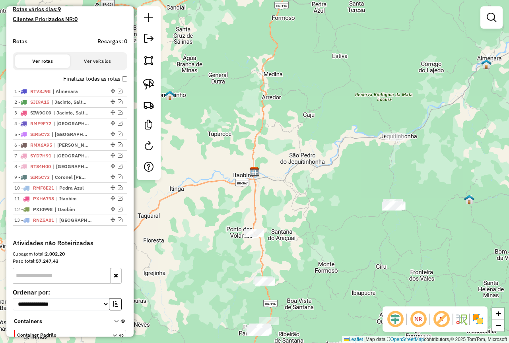
scroll to position [239, 0]
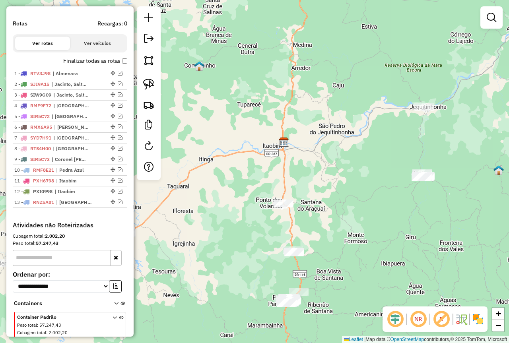
drag, startPoint x: 232, startPoint y: 278, endPoint x: 299, endPoint y: 227, distance: 84.6
click at [299, 227] on div "Janela de atendimento Grade de atendimento Capacidade Transportadoras Veículos …" at bounding box center [254, 171] width 509 height 343
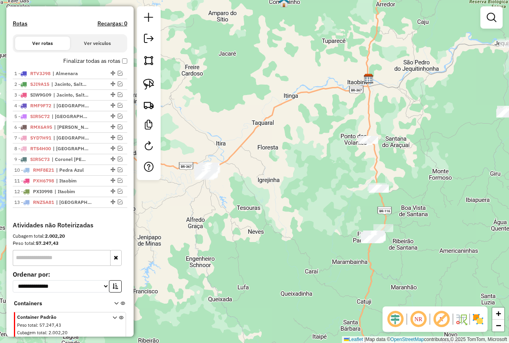
drag, startPoint x: 243, startPoint y: 234, endPoint x: 269, endPoint y: 212, distance: 34.2
click at [269, 212] on div "Janela de atendimento Grade de atendimento Capacidade Transportadoras Veículos …" at bounding box center [254, 171] width 509 height 343
click at [147, 87] on img at bounding box center [148, 84] width 11 height 11
drag, startPoint x: 217, startPoint y: 150, endPoint x: 237, endPoint y: 175, distance: 31.4
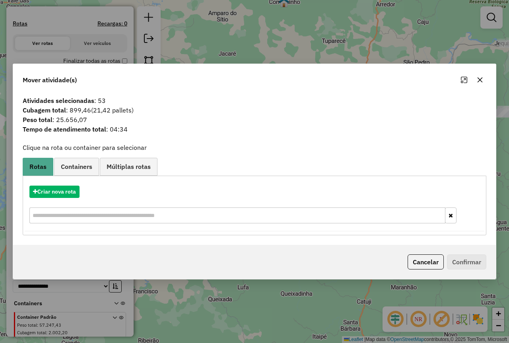
click at [481, 80] on icon "button" at bounding box center [480, 79] width 5 height 5
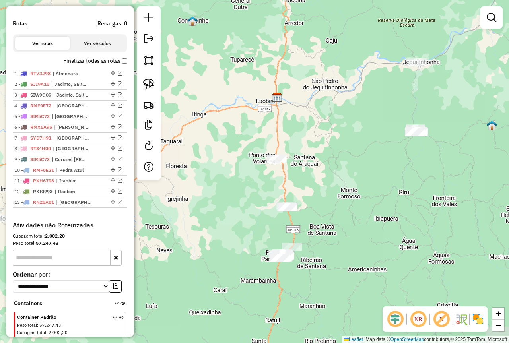
drag, startPoint x: 354, startPoint y: 193, endPoint x: 255, endPoint y: 211, distance: 101.0
click at [262, 212] on div "Janela de atendimento Grade de atendimento Capacidade Transportadoras Veículos …" at bounding box center [254, 171] width 509 height 343
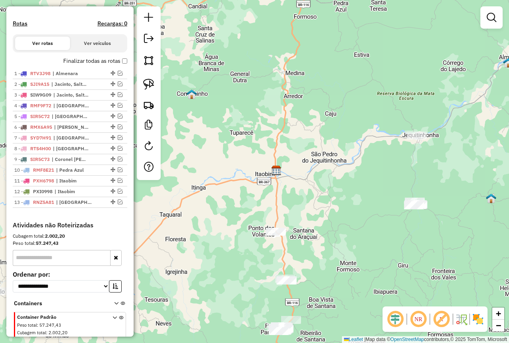
drag, startPoint x: 366, startPoint y: 181, endPoint x: 366, endPoint y: 255, distance: 73.6
click at [366, 255] on div "Janela de atendimento Grade de atendimento Capacidade Transportadoras Veículos …" at bounding box center [254, 171] width 509 height 343
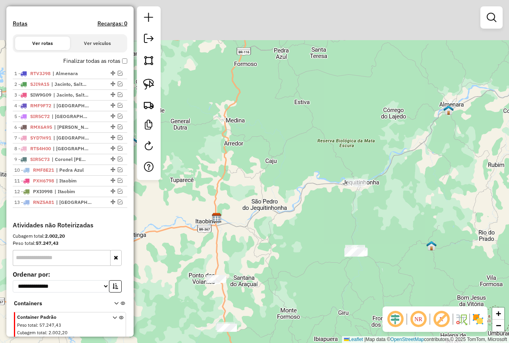
drag, startPoint x: 372, startPoint y: 185, endPoint x: 303, endPoint y: 232, distance: 83.4
click at [308, 233] on div "Janela de atendimento Grade de atendimento Capacidade Transportadoras Veículos …" at bounding box center [254, 171] width 509 height 343
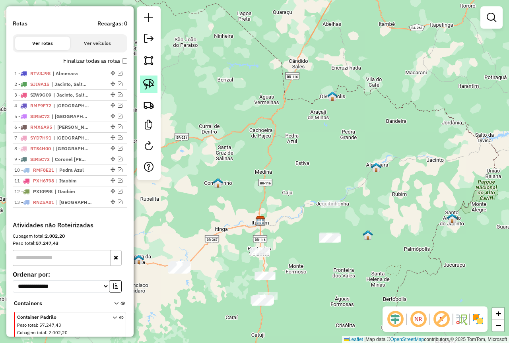
click at [150, 84] on img at bounding box center [148, 84] width 11 height 11
drag, startPoint x: 291, startPoint y: 182, endPoint x: 292, endPoint y: 176, distance: 6.0
drag, startPoint x: 247, startPoint y: 195, endPoint x: 347, endPoint y: 134, distance: 117.3
click at [345, 136] on div "Janela de atendimento Grade de atendimento Capacidade Transportadoras Veículos …" at bounding box center [254, 171] width 509 height 343
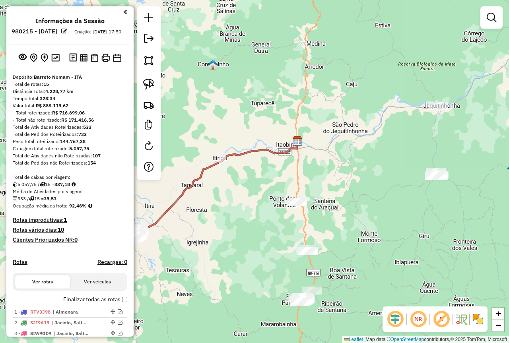
drag, startPoint x: 211, startPoint y: 176, endPoint x: 324, endPoint y: 113, distance: 129.1
click at [324, 113] on div "Janela de atendimento Grade de atendimento Capacidade Transportadoras Veículos …" at bounding box center [254, 171] width 509 height 343
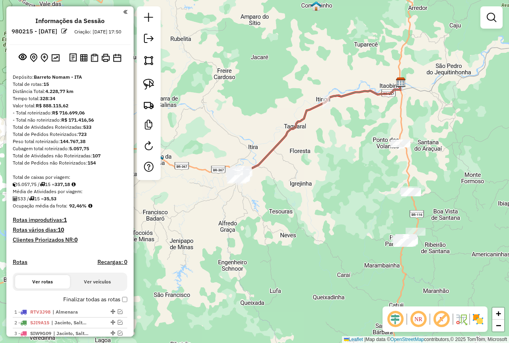
drag, startPoint x: 257, startPoint y: 186, endPoint x: 266, endPoint y: 177, distance: 13.2
click at [266, 177] on div "Janela de atendimento Grade de atendimento Capacidade Transportadoras Veículos …" at bounding box center [254, 171] width 509 height 343
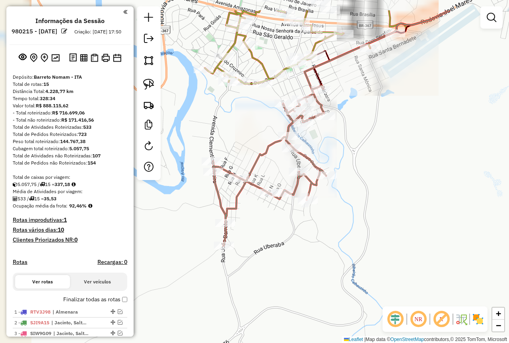
drag, startPoint x: 379, startPoint y: 220, endPoint x: 428, endPoint y: 219, distance: 48.9
click at [417, 226] on div "Janela de atendimento Grade de atendimento Capacidade Transportadoras Veículos …" at bounding box center [254, 171] width 509 height 343
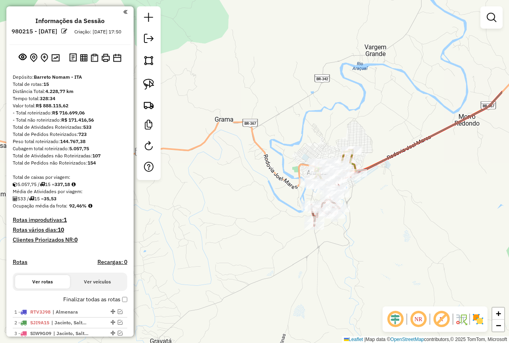
drag, startPoint x: 445, startPoint y: 192, endPoint x: 333, endPoint y: 194, distance: 112.6
click at [359, 206] on div "Janela de atendimento Grade de atendimento Capacidade Transportadoras Veículos …" at bounding box center [254, 171] width 509 height 343
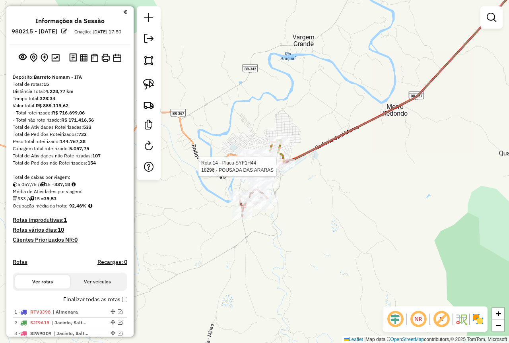
select select "**********"
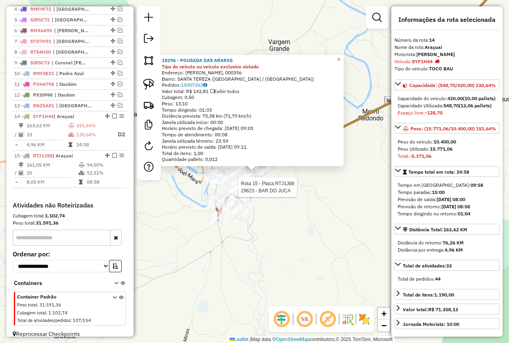
scroll to position [350, 0]
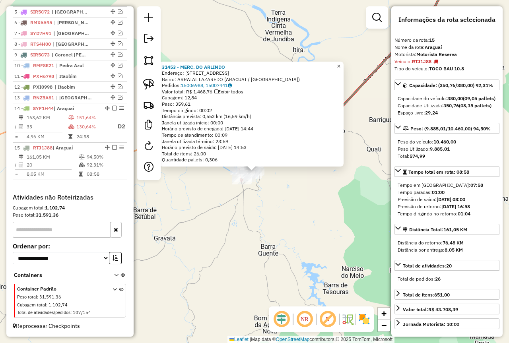
click at [340, 63] on span "×" at bounding box center [339, 66] width 4 height 7
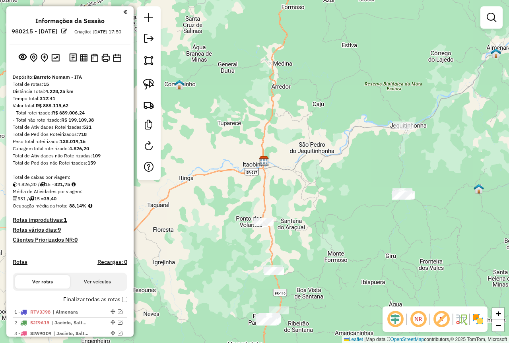
drag, startPoint x: 183, startPoint y: 244, endPoint x: 247, endPoint y: 160, distance: 105.9
click at [239, 171] on div "Janela de atendimento Grade de atendimento Capacidade Transportadoras Veículos …" at bounding box center [254, 171] width 509 height 343
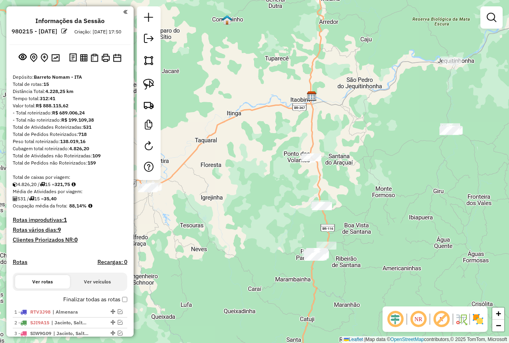
scroll to position [40, 0]
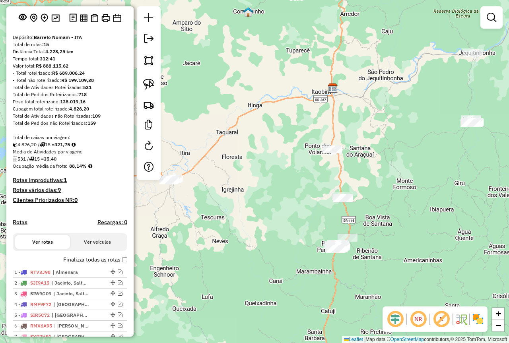
drag, startPoint x: 178, startPoint y: 222, endPoint x: 305, endPoint y: 152, distance: 144.4
click at [301, 155] on div "Janela de atendimento Grade de atendimento Capacidade Transportadoras Veículos …" at bounding box center [254, 171] width 509 height 343
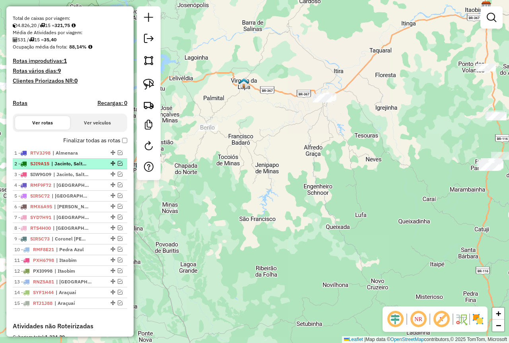
scroll to position [199, 0]
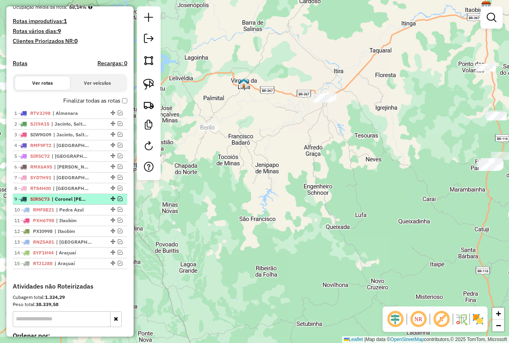
click at [87, 203] on span "| Coronel [PERSON_NAME]" at bounding box center [70, 199] width 37 height 7
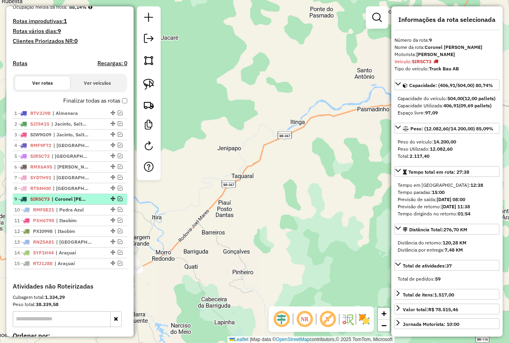
click at [118, 201] on em at bounding box center [120, 198] width 5 height 5
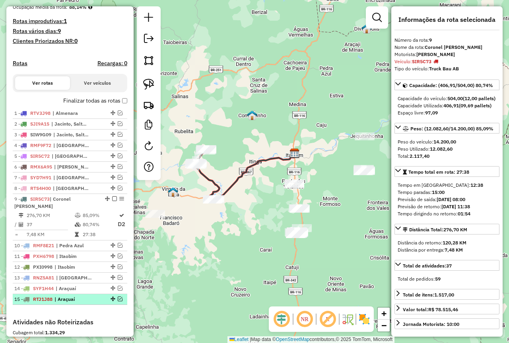
click at [76, 299] on span "| Araçuaí" at bounding box center [72, 299] width 37 height 7
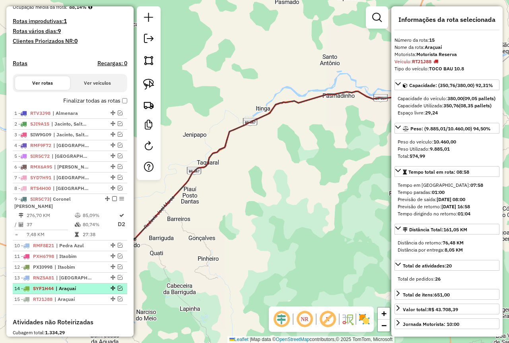
click at [86, 292] on span "| Araçuaí" at bounding box center [74, 288] width 37 height 7
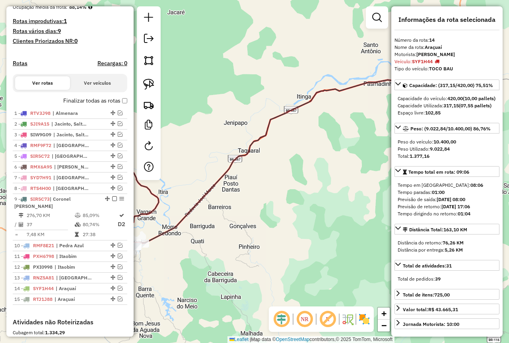
drag, startPoint x: 214, startPoint y: 272, endPoint x: 285, endPoint y: 238, distance: 78.3
click at [284, 238] on div "Janela de atendimento Grade de atendimento Capacidade Transportadoras Veículos …" at bounding box center [254, 171] width 509 height 343
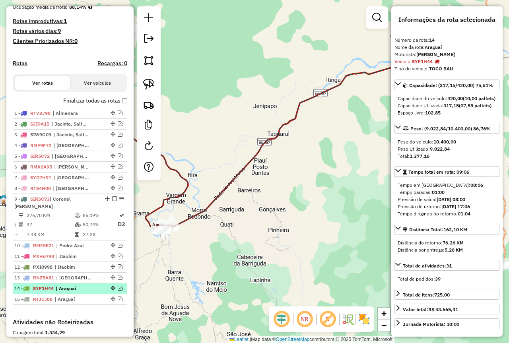
click at [90, 290] on span "| Araçuaí" at bounding box center [74, 288] width 37 height 7
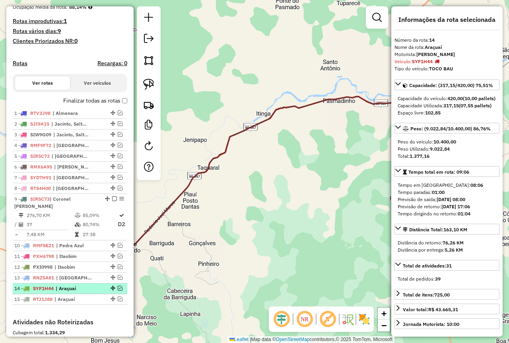
click at [121, 288] on div at bounding box center [112, 288] width 24 height 5
click at [97, 289] on div "14 - SYF1H44 | Araçuaí" at bounding box center [69, 288] width 111 height 7
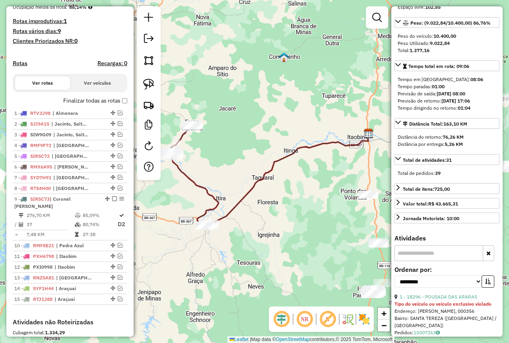
scroll to position [119, 0]
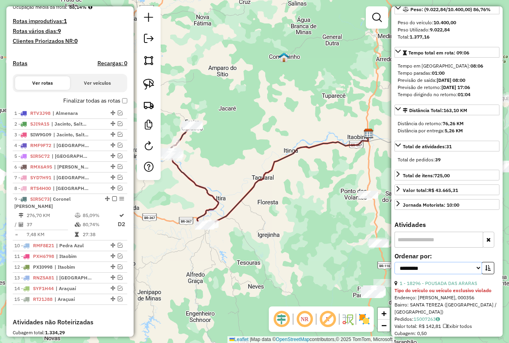
click at [431, 274] on select "**********" at bounding box center [439, 268] width 88 height 12
select select "*********"
click at [395, 274] on select "**********" at bounding box center [439, 268] width 88 height 12
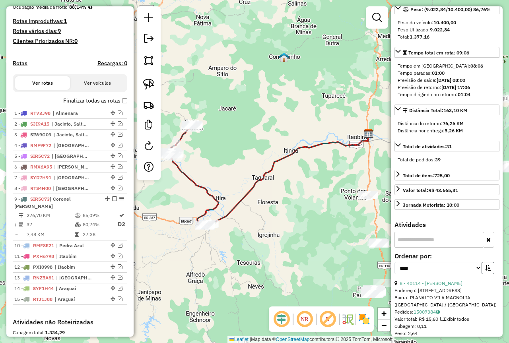
click at [486, 271] on icon "button" at bounding box center [488, 268] width 6 height 6
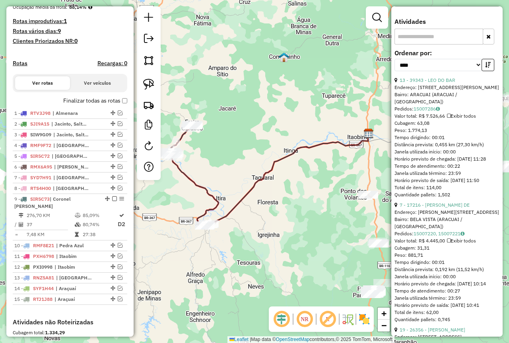
scroll to position [278, 0]
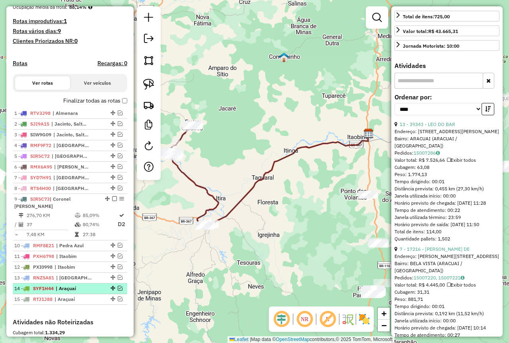
click at [82, 287] on span "| Araçuaí" at bounding box center [74, 288] width 37 height 7
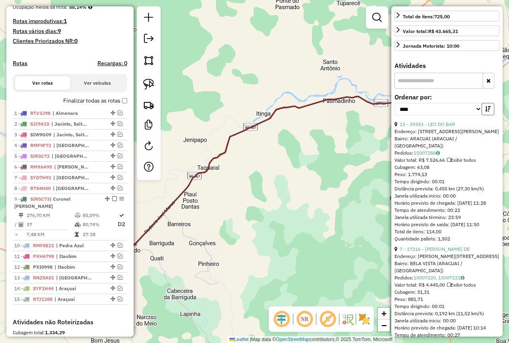
click at [487, 115] on button "button" at bounding box center [488, 109] width 13 height 12
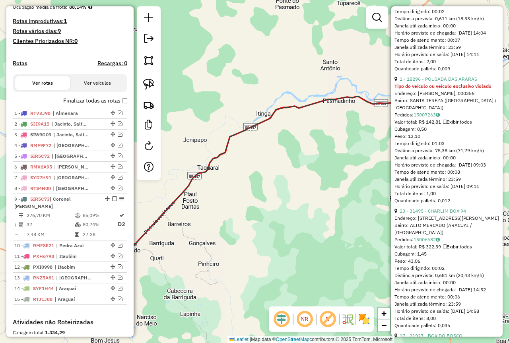
scroll to position [1074, 0]
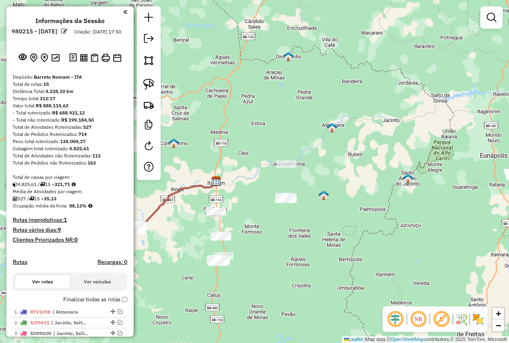
drag, startPoint x: 169, startPoint y: 240, endPoint x: 221, endPoint y: 209, distance: 59.8
click at [221, 209] on div "Janela de atendimento Grade de atendimento Capacidade Transportadoras Veículos …" at bounding box center [254, 171] width 509 height 343
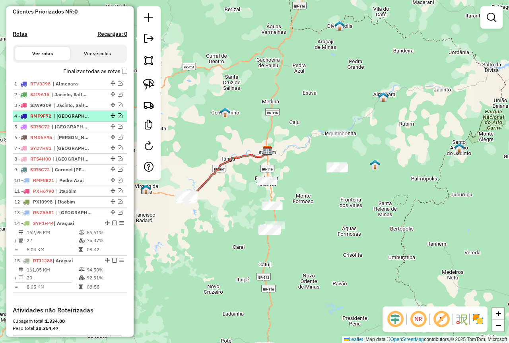
scroll to position [239, 0]
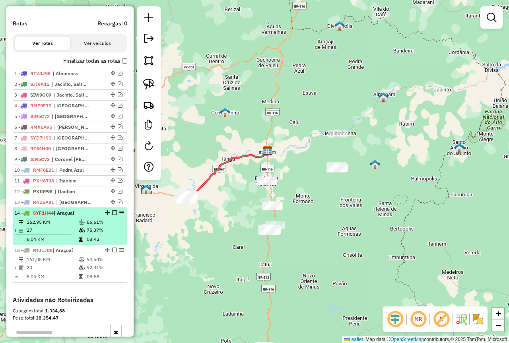
click at [115, 215] on div at bounding box center [112, 212] width 24 height 5
select select "**********"
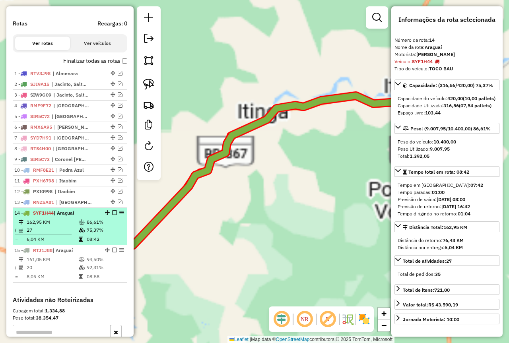
click at [113, 215] on em at bounding box center [114, 212] width 5 height 5
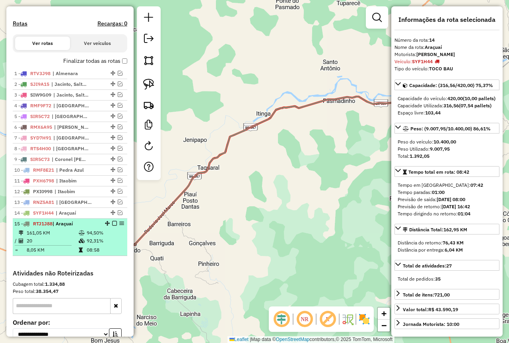
click at [113, 226] on em at bounding box center [114, 223] width 5 height 5
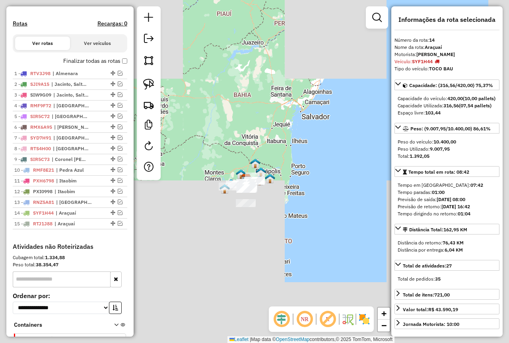
drag, startPoint x: 247, startPoint y: 228, endPoint x: 246, endPoint y: 186, distance: 41.4
click at [253, 203] on div "Janela de atendimento Grade de atendimento Capacidade Transportadoras Veículos …" at bounding box center [254, 171] width 509 height 343
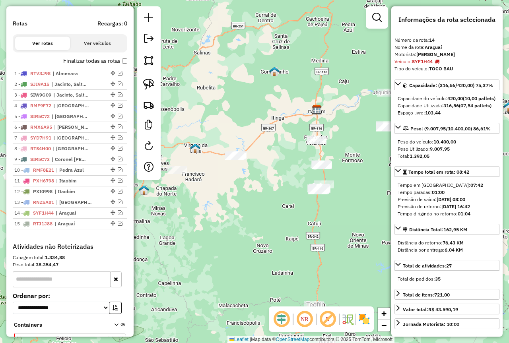
drag, startPoint x: 264, startPoint y: 230, endPoint x: 226, endPoint y: 199, distance: 49.2
click at [226, 199] on div "Janela de atendimento Grade de atendimento Capacidade Transportadoras Veículos …" at bounding box center [254, 171] width 509 height 343
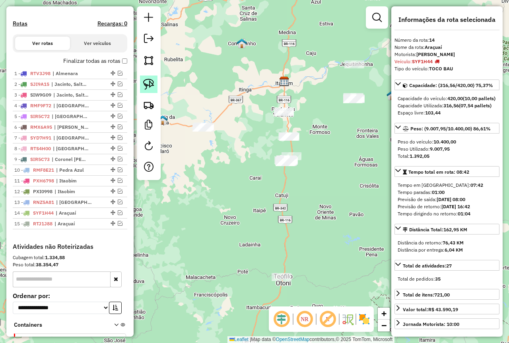
click at [148, 85] on img at bounding box center [148, 84] width 11 height 11
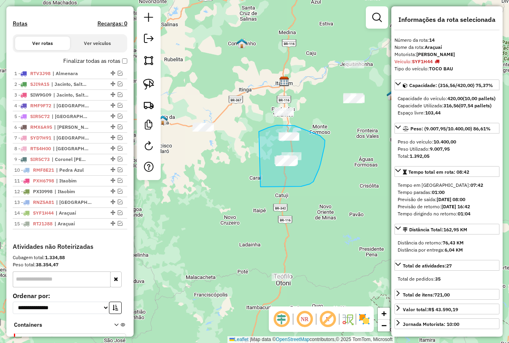
drag, startPoint x: 261, startPoint y: 131, endPoint x: 260, endPoint y: 187, distance: 55.7
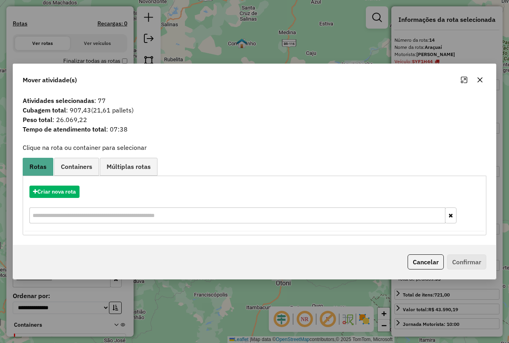
click at [477, 82] on icon "button" at bounding box center [480, 80] width 6 height 6
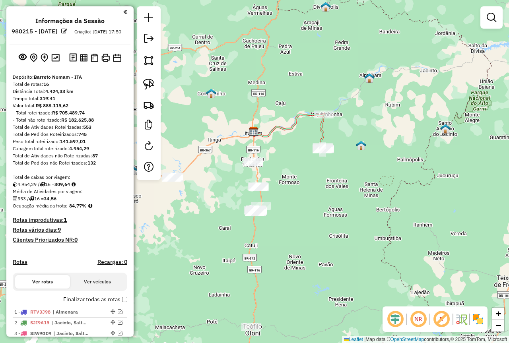
drag, startPoint x: 194, startPoint y: 254, endPoint x: 220, endPoint y: 223, distance: 40.9
click at [220, 223] on div "Janela de atendimento Grade de atendimento Capacidade Transportadoras Veículos …" at bounding box center [254, 171] width 509 height 343
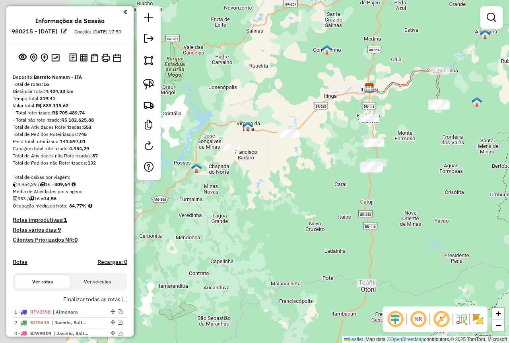
drag, startPoint x: 198, startPoint y: 223, endPoint x: 289, endPoint y: 209, distance: 92.2
click at [289, 209] on div "Janela de atendimento Grade de atendimento Capacidade Transportadoras Veículos …" at bounding box center [254, 171] width 509 height 343
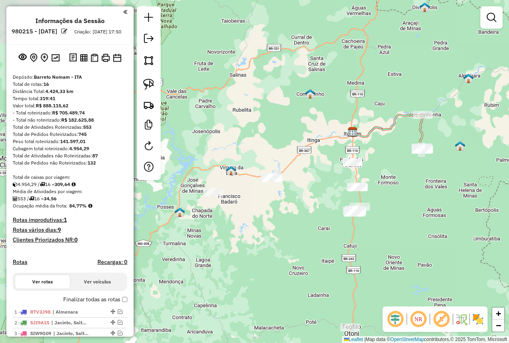
drag, startPoint x: 309, startPoint y: 195, endPoint x: 254, endPoint y: 282, distance: 102.8
click at [257, 281] on div "Janela de atendimento Grade de atendimento Capacidade Transportadoras Veículos …" at bounding box center [254, 171] width 509 height 343
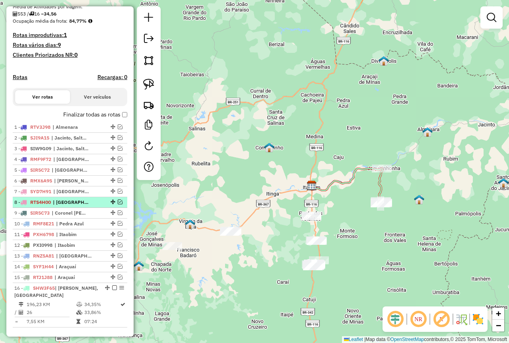
scroll to position [199, 0]
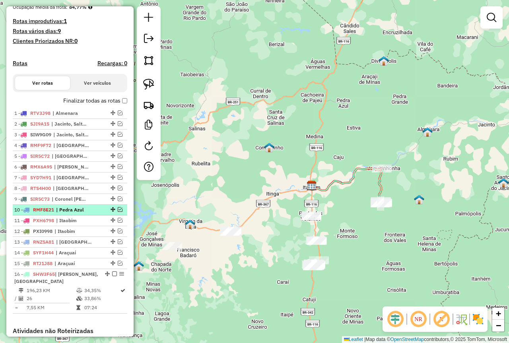
click at [90, 214] on span "| Pedra Azul" at bounding box center [74, 209] width 37 height 7
select select "**********"
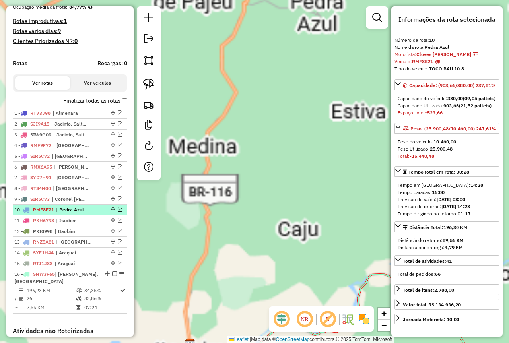
click at [118, 212] on em at bounding box center [120, 209] width 5 height 5
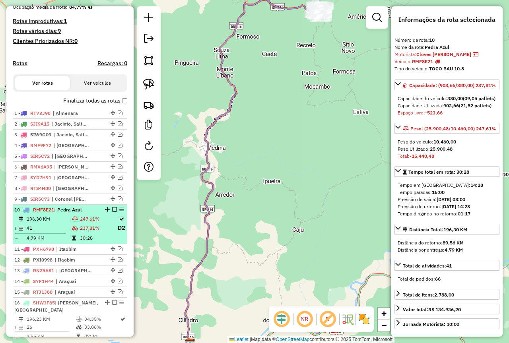
click at [75, 231] on td at bounding box center [76, 228] width 8 height 10
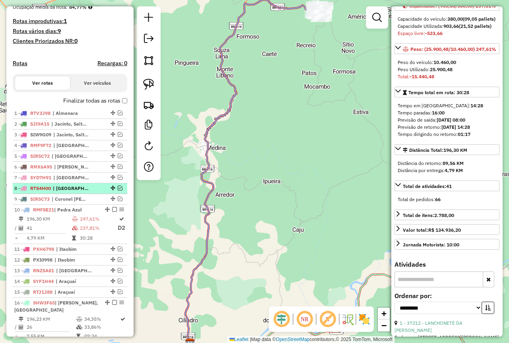
scroll to position [239, 0]
